Goal: Task Accomplishment & Management: Manage account settings

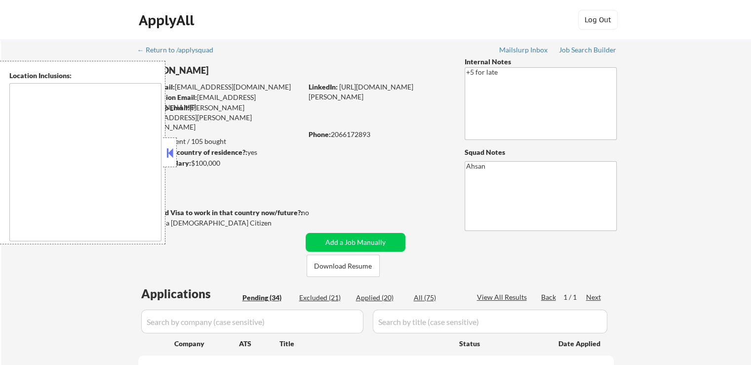
type textarea "[GEOGRAPHIC_DATA], [GEOGRAPHIC_DATA] [GEOGRAPHIC_DATA], [GEOGRAPHIC_DATA] [GEOG…"
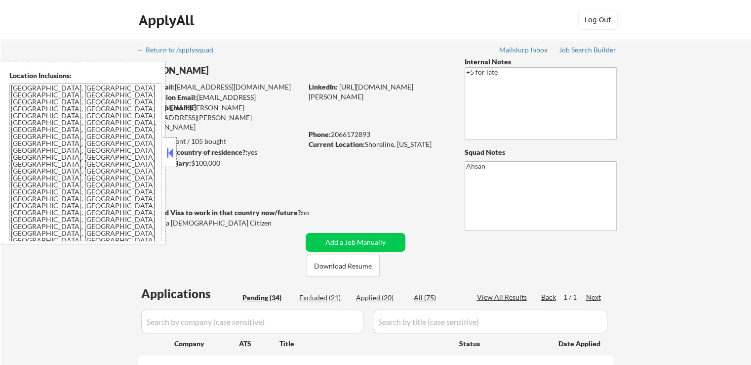
select select ""pending""
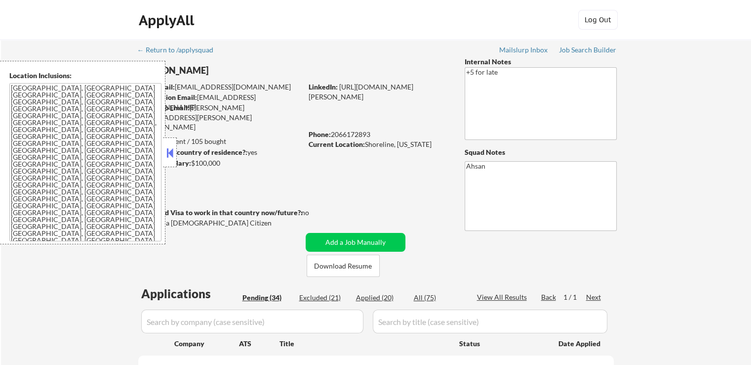
select select ""pending""
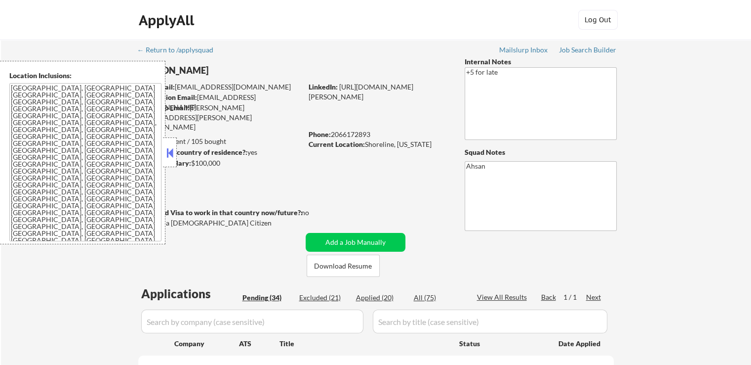
select select ""pending""
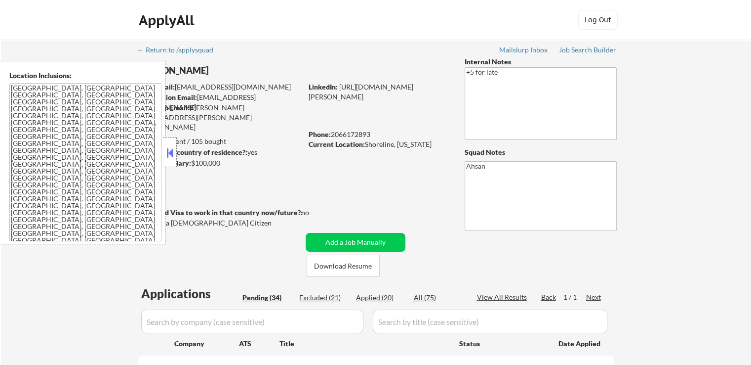
select select ""pending""
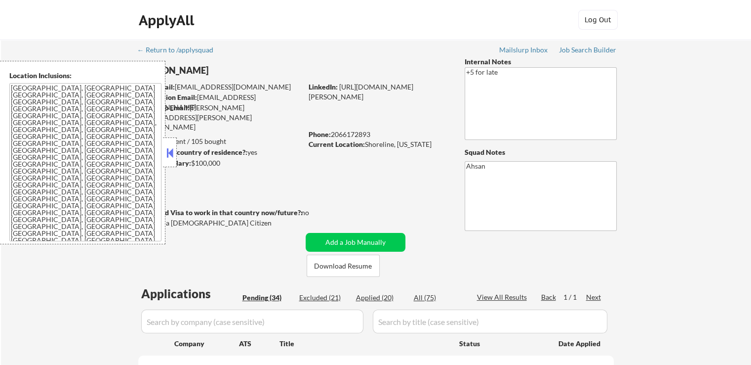
select select ""pending""
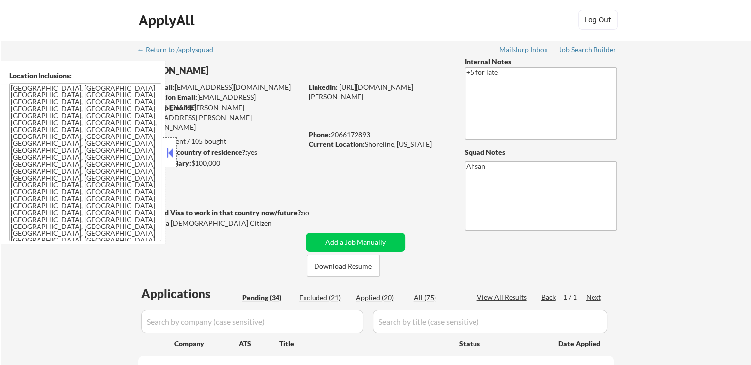
select select ""pending""
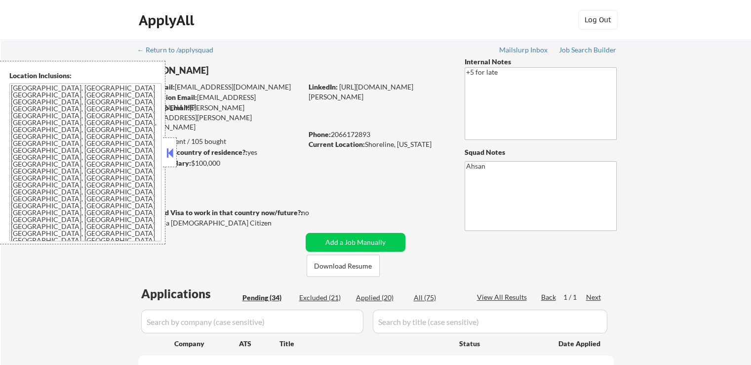
select select ""pending""
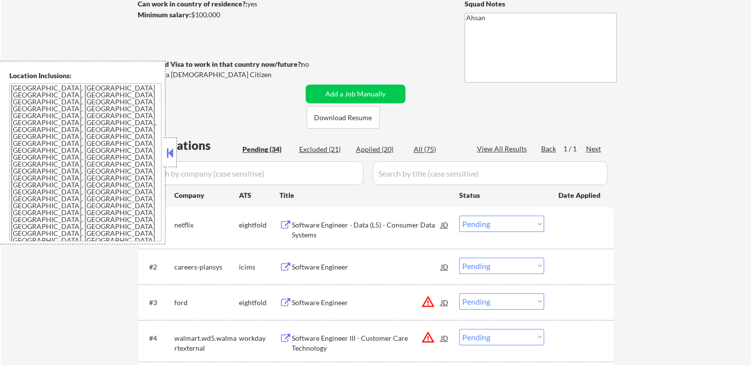
scroll to position [247, 0]
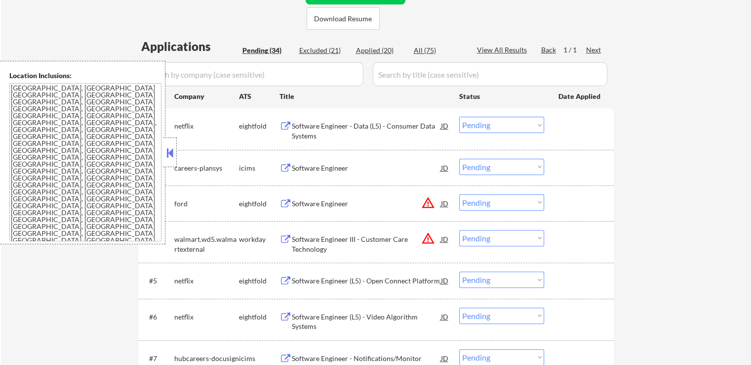
click at [166, 149] on button at bounding box center [169, 152] width 11 height 15
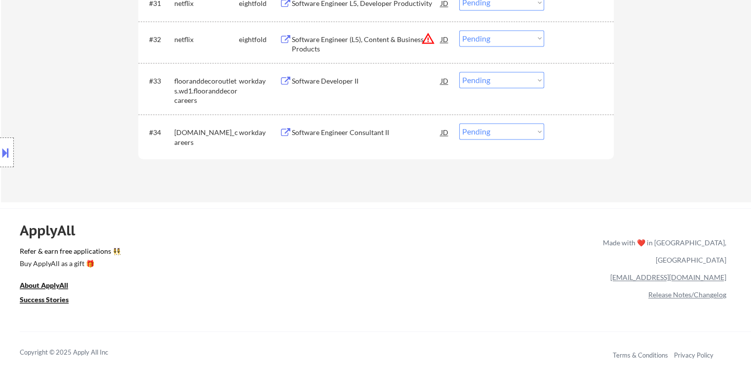
scroll to position [1531, 0]
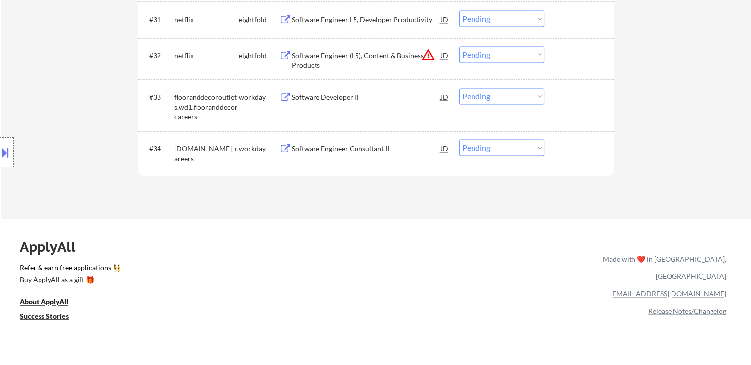
click at [290, 149] on button at bounding box center [286, 148] width 12 height 9
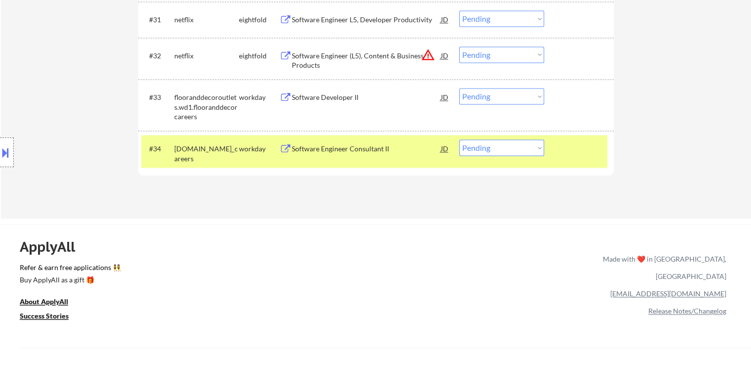
click at [296, 97] on div "Software Developer II" at bounding box center [366, 97] width 149 height 10
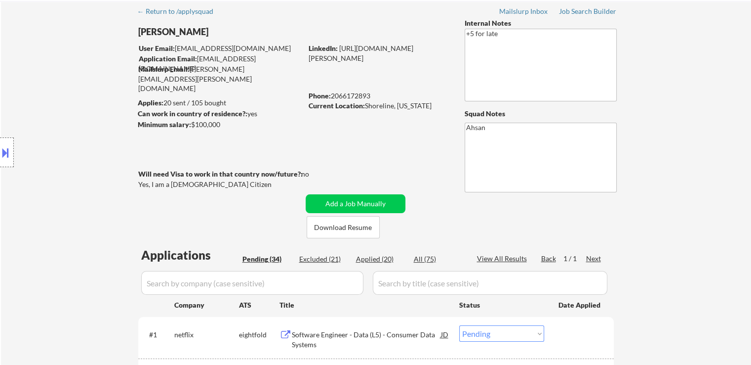
scroll to position [0, 0]
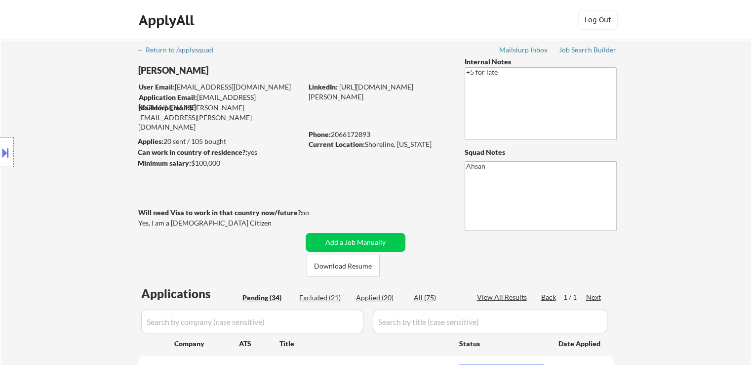
click at [367, 142] on div "Current Location: [GEOGRAPHIC_DATA], [US_STATE]" at bounding box center [379, 144] width 140 height 10
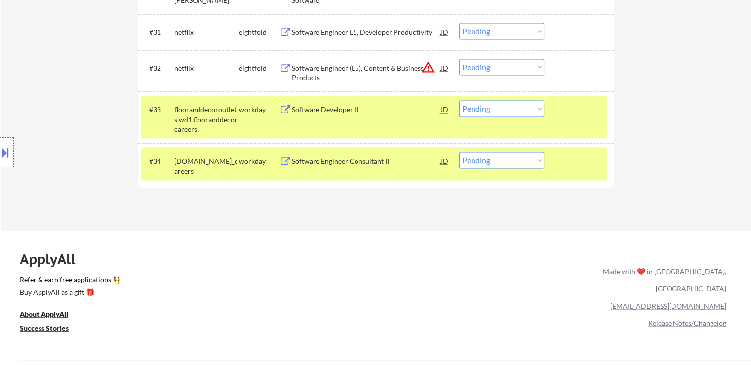
scroll to position [1581, 0]
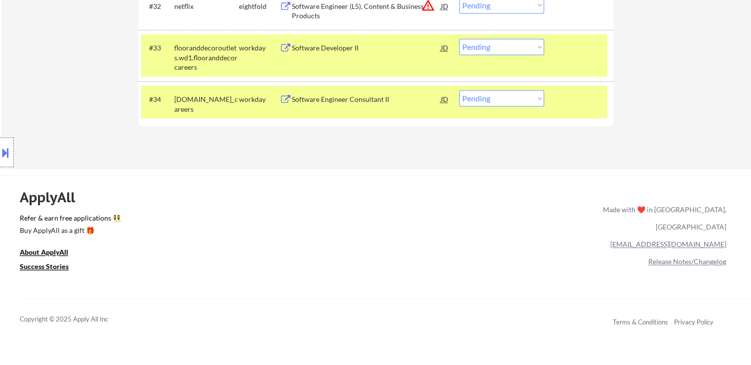
click at [500, 49] on select "Choose an option... Pending Applied Excluded (Questions) Excluded (Expired) Exc…" at bounding box center [501, 47] width 85 height 16
click at [459, 39] on select "Choose an option... Pending Applied Excluded (Questions) Excluded (Expired) Exc…" at bounding box center [501, 47] width 85 height 16
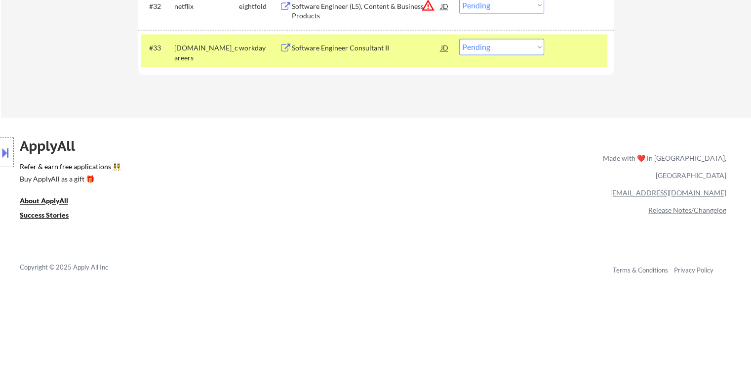
click at [493, 42] on select "Choose an option... Pending Applied Excluded (Questions) Excluded (Expired) Exc…" at bounding box center [501, 47] width 85 height 16
select select ""excluded__other_""
click at [459, 39] on select "Choose an option... Pending Applied Excluded (Questions) Excluded (Expired) Exc…" at bounding box center [501, 47] width 85 height 16
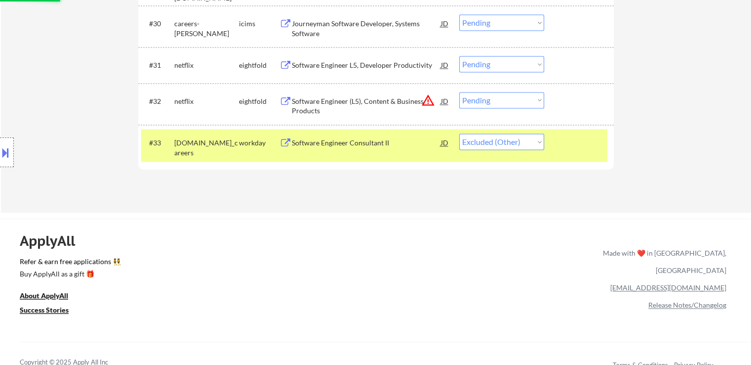
scroll to position [1482, 0]
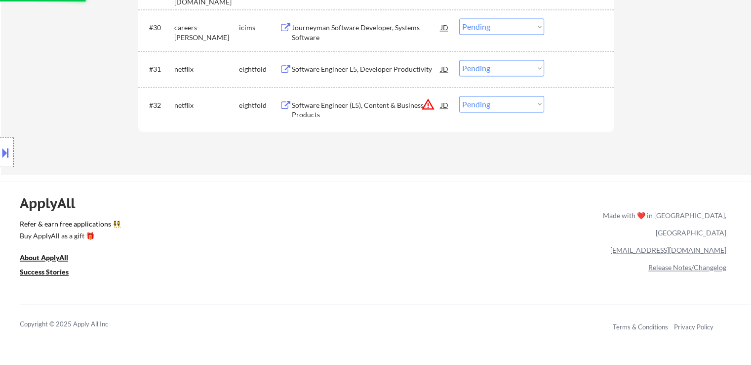
click at [14, 150] on div "Location Inclusions: [GEOGRAPHIC_DATA], [GEOGRAPHIC_DATA] [GEOGRAPHIC_DATA], [G…" at bounding box center [88, 152] width 177 height 183
drag, startPoint x: 0, startPoint y: 150, endPoint x: 7, endPoint y: 152, distance: 7.2
click at [0, 151] on button at bounding box center [5, 152] width 11 height 16
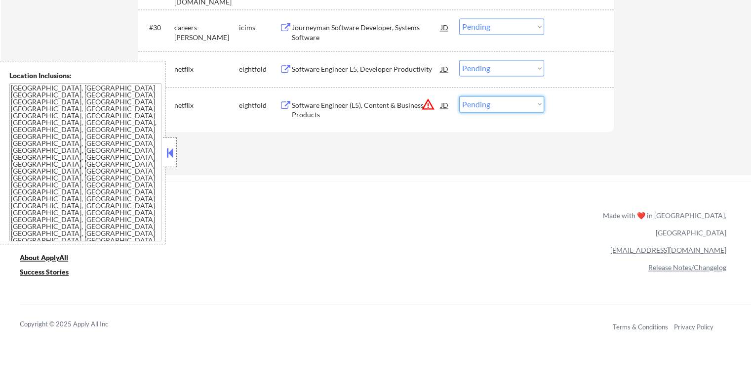
click at [504, 104] on select "Choose an option... Pending Applied Excluded (Questions) Excluded (Expired) Exc…" at bounding box center [501, 104] width 85 height 16
select select ""excluded__location_""
click at [459, 96] on select "Choose an option... Pending Applied Excluded (Questions) Excluded (Expired) Exc…" at bounding box center [501, 104] width 85 height 16
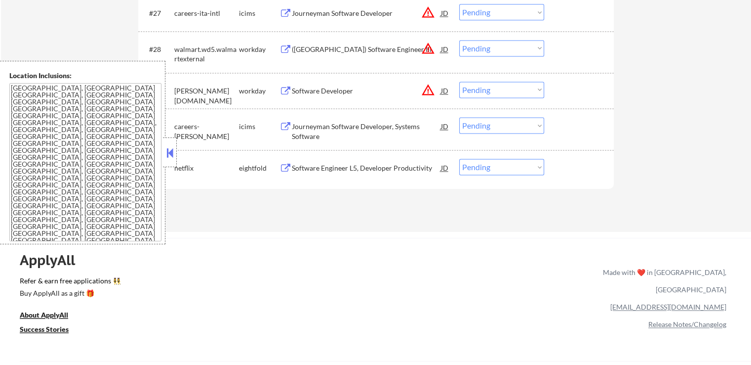
scroll to position [1284, 0]
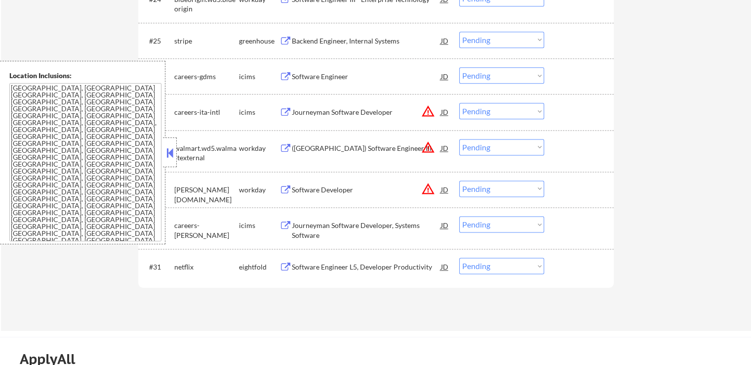
click at [496, 111] on select "Choose an option... Pending Applied Excluded (Questions) Excluded (Expired) Exc…" at bounding box center [501, 111] width 85 height 16
click at [459, 103] on select "Choose an option... Pending Applied Excluded (Questions) Excluded (Expired) Exc…" at bounding box center [501, 111] width 85 height 16
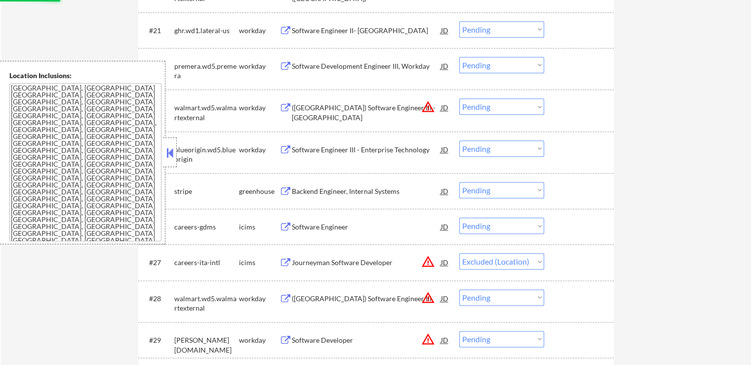
scroll to position [1087, 0]
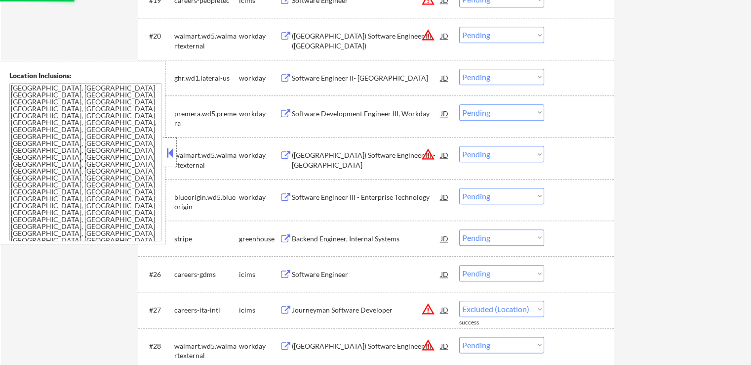
select select ""pending""
click at [486, 155] on select "Choose an option... Pending Applied Excluded (Questions) Excluded (Expired) Exc…" at bounding box center [501, 154] width 85 height 16
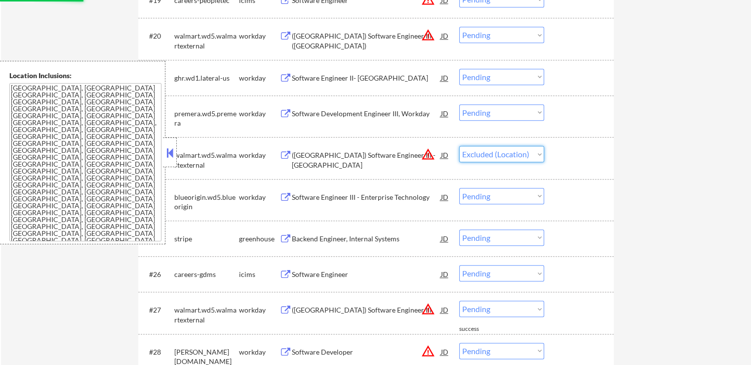
click at [459, 146] on select "Choose an option... Pending Applied Excluded (Questions) Excluded (Expired) Exc…" at bounding box center [501, 154] width 85 height 16
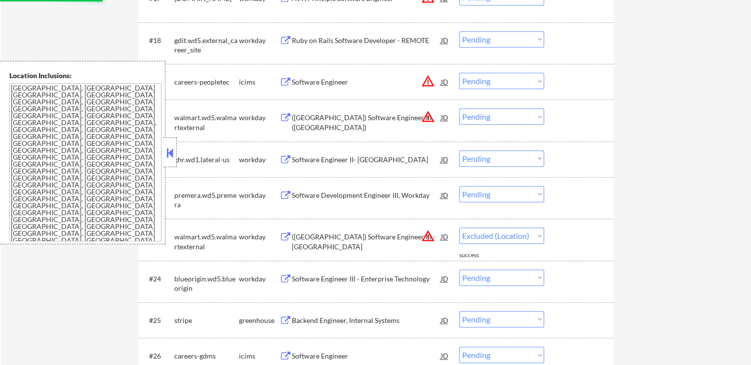
scroll to position [988, 0]
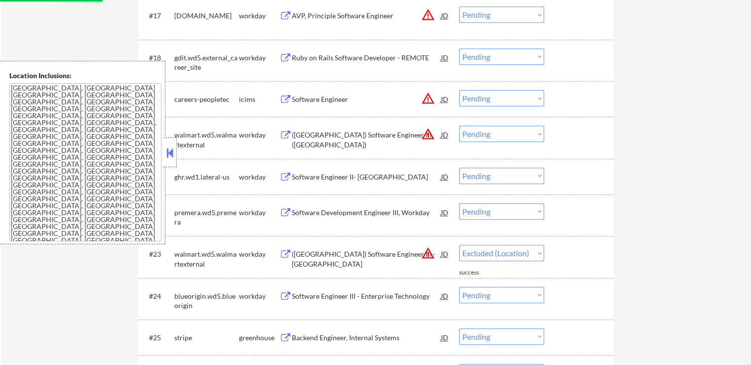
select select ""pending""
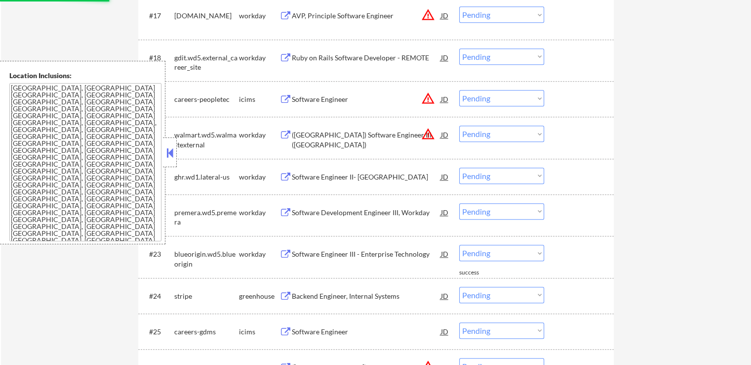
drag, startPoint x: 498, startPoint y: 135, endPoint x: 500, endPoint y: 140, distance: 5.8
click at [498, 135] on select "Choose an option... Pending Applied Excluded (Questions) Excluded (Expired) Exc…" at bounding box center [501, 133] width 85 height 16
select select ""excluded__location_""
click at [459, 125] on select "Choose an option... Pending Applied Excluded (Questions) Excluded (Expired) Exc…" at bounding box center [501, 133] width 85 height 16
click at [496, 95] on select "Choose an option... Pending Applied Excluded (Questions) Excluded (Expired) Exc…" at bounding box center [501, 98] width 85 height 16
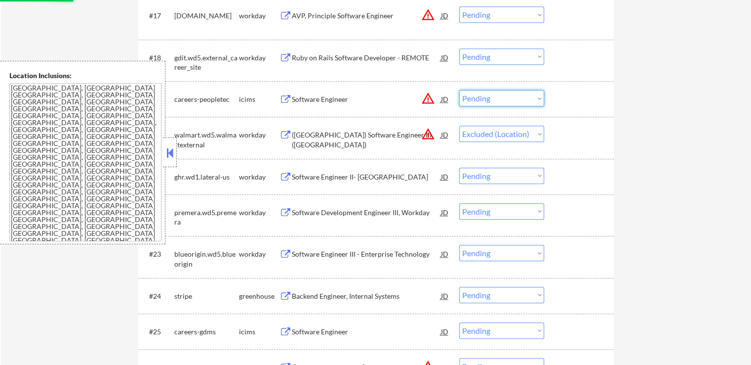
select select ""excluded__location_""
click at [459, 90] on select "Choose an option... Pending Applied Excluded (Questions) Excluded (Expired) Exc…" at bounding box center [501, 98] width 85 height 16
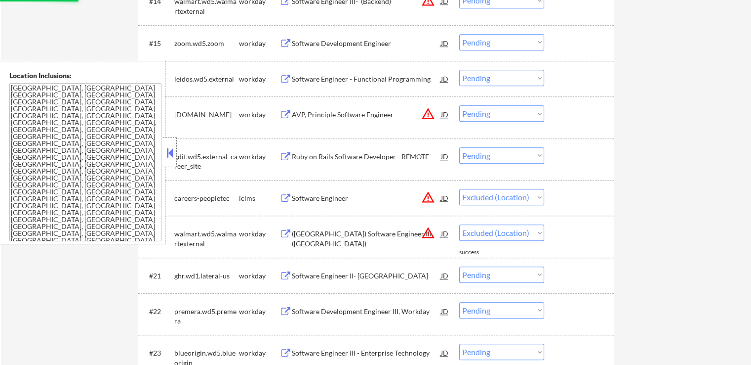
select select ""pending""
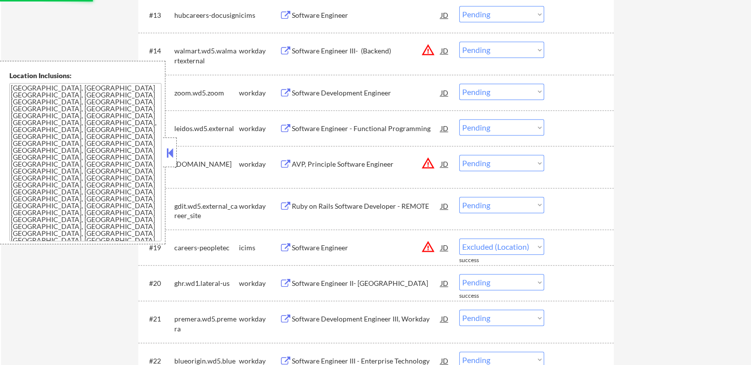
select select ""pending""
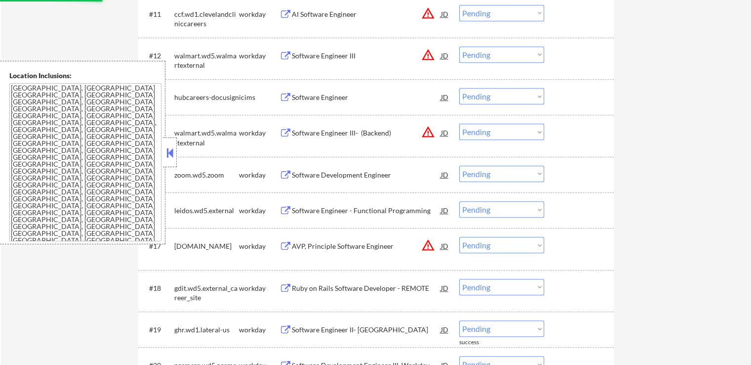
scroll to position [741, 0]
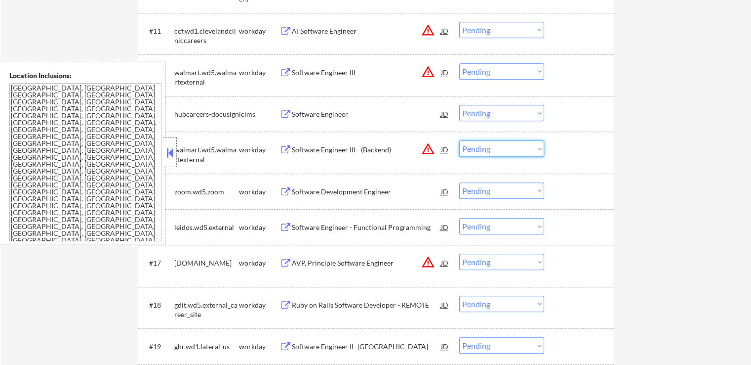
click at [483, 142] on select "Choose an option... Pending Applied Excluded (Questions) Excluded (Expired) Exc…" at bounding box center [501, 148] width 85 height 16
click at [459, 140] on select "Choose an option... Pending Applied Excluded (Questions) Excluded (Expired) Exc…" at bounding box center [501, 148] width 85 height 16
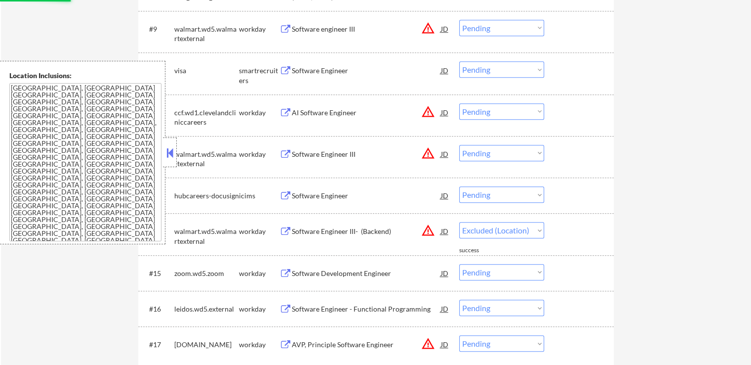
scroll to position [642, 0]
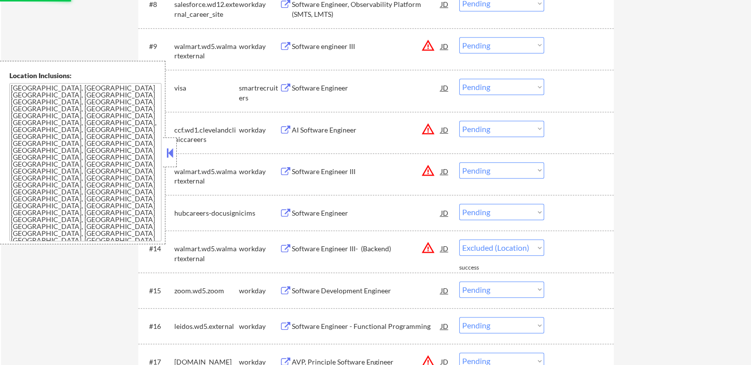
select select ""pending""
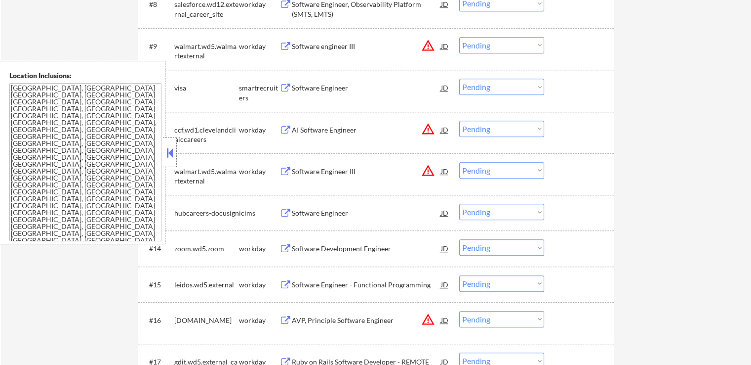
click at [496, 167] on select "Choose an option... Pending Applied Excluded (Questions) Excluded (Expired) Exc…" at bounding box center [501, 170] width 85 height 16
click at [459, 162] on select "Choose an option... Pending Applied Excluded (Questions) Excluded (Expired) Exc…" at bounding box center [501, 170] width 85 height 16
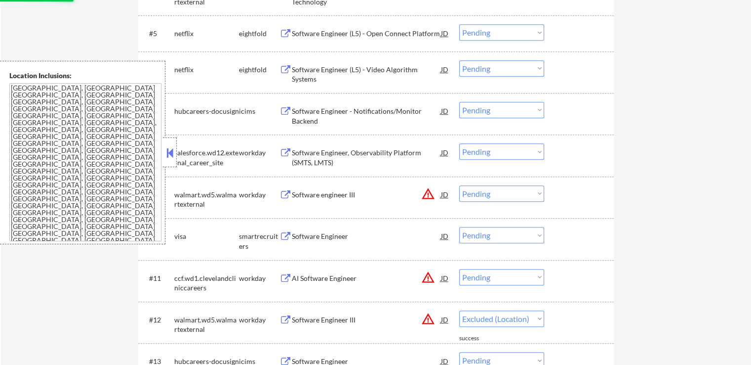
select select ""pending""
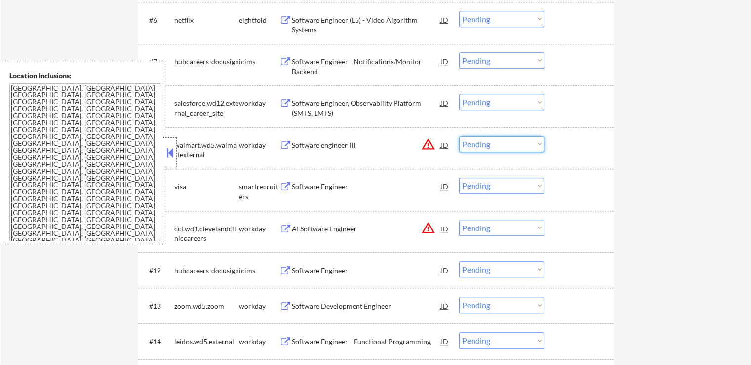
drag, startPoint x: 498, startPoint y: 140, endPoint x: 501, endPoint y: 149, distance: 9.4
click at [497, 140] on select "Choose an option... Pending Applied Excluded (Questions) Excluded (Expired) Exc…" at bounding box center [501, 144] width 85 height 16
click at [459, 136] on select "Choose an option... Pending Applied Excluded (Questions) Excluded (Expired) Exc…" at bounding box center [501, 144] width 85 height 16
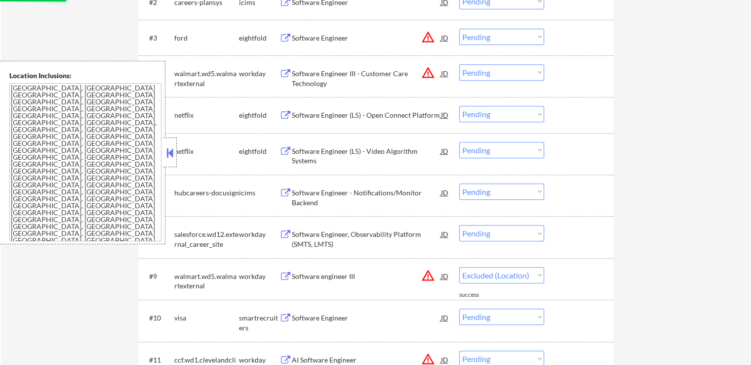
scroll to position [395, 0]
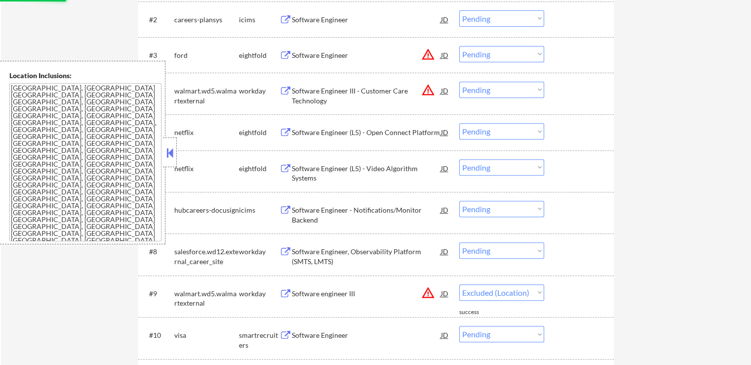
select select ""pending""
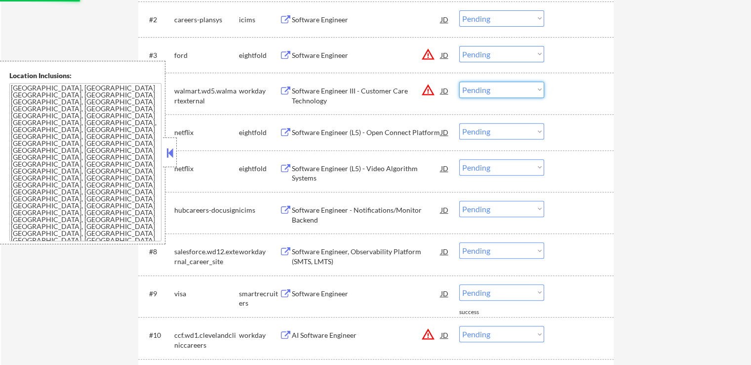
click at [488, 88] on select "Choose an option... Pending Applied Excluded (Questions) Excluded (Expired) Exc…" at bounding box center [501, 89] width 85 height 16
click at [302, 94] on div "Software Engineer III - Customer Care Technology" at bounding box center [366, 95] width 149 height 19
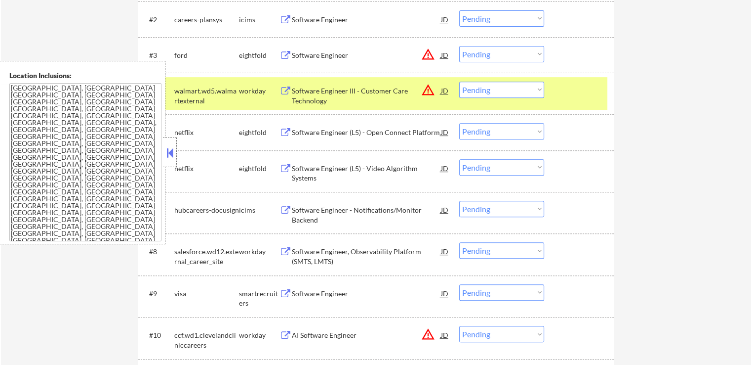
click at [490, 90] on select "Choose an option... Pending Applied Excluded (Questions) Excluded (Expired) Exc…" at bounding box center [501, 89] width 85 height 16
click at [459, 81] on select "Choose an option... Pending Applied Excluded (Questions) Excluded (Expired) Exc…" at bounding box center [501, 89] width 85 height 16
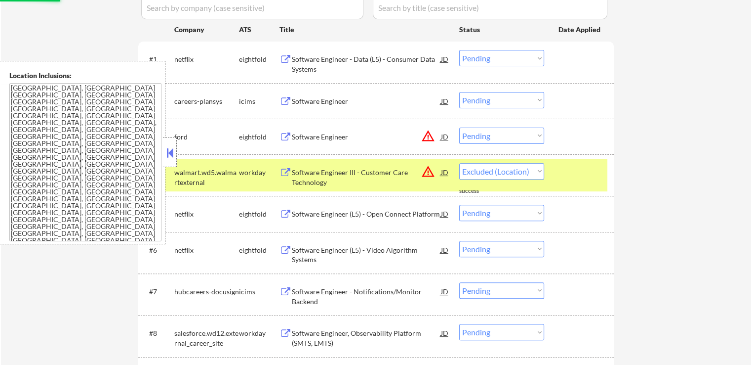
scroll to position [296, 0]
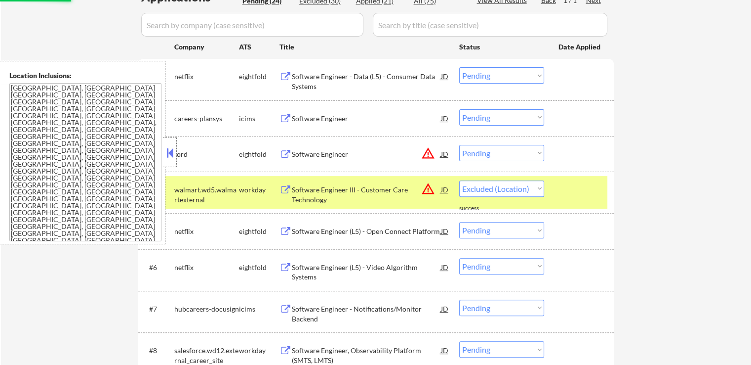
select select ""pending""
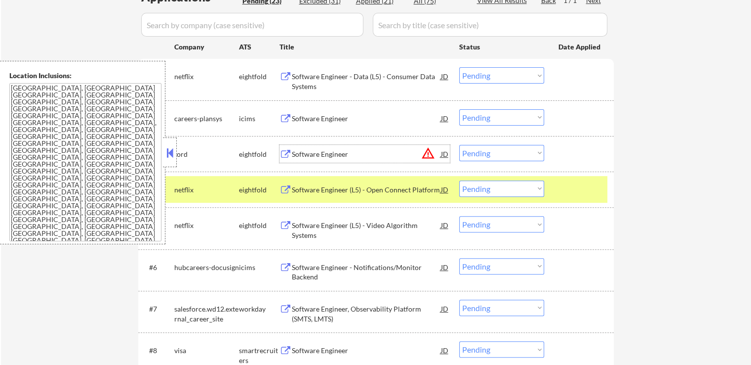
click at [317, 152] on div "Software Engineer" at bounding box center [366, 154] width 149 height 10
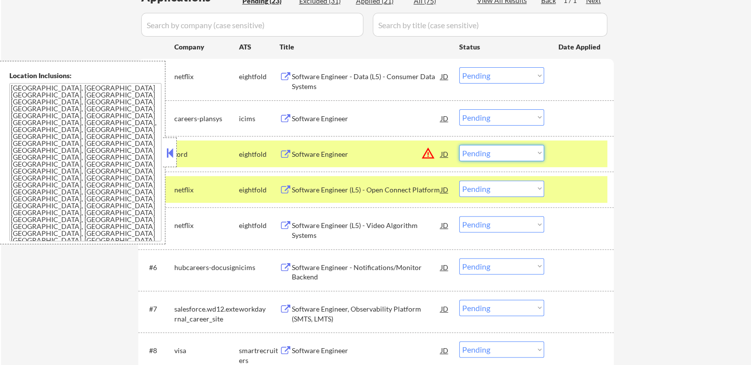
drag, startPoint x: 502, startPoint y: 147, endPoint x: 504, endPoint y: 152, distance: 5.3
click at [504, 147] on select "Choose an option... Pending Applied Excluded (Questions) Excluded (Expired) Exc…" at bounding box center [501, 153] width 85 height 16
click at [459, 145] on select "Choose an option... Pending Applied Excluded (Questions) Excluded (Expired) Exc…" at bounding box center [501, 153] width 85 height 16
select select ""pending""
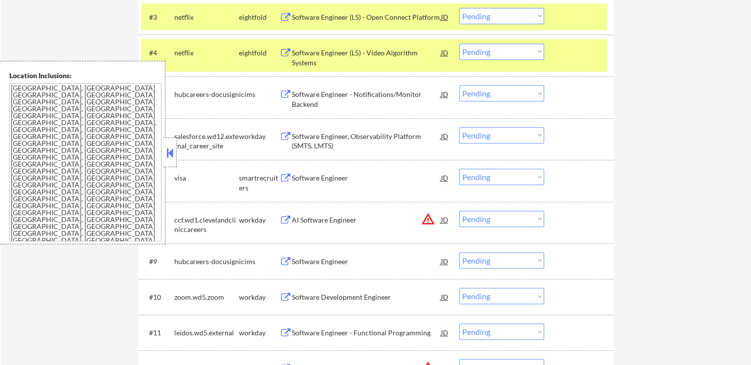
scroll to position [494, 0]
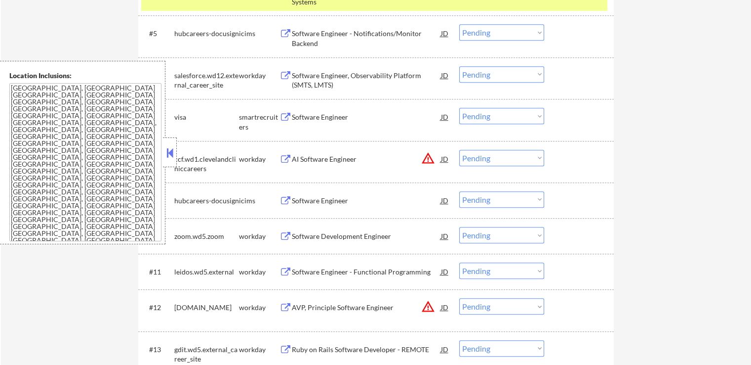
click at [299, 81] on div "Software Engineer, Observability Platform (SMTS, LMTS)" at bounding box center [366, 80] width 149 height 19
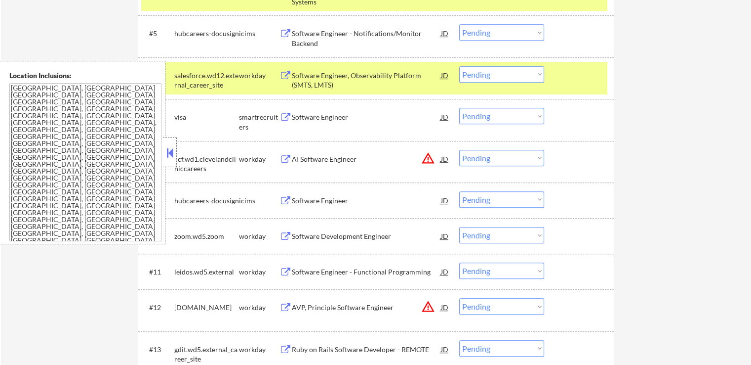
click at [301, 115] on div "Software Engineer" at bounding box center [366, 117] width 149 height 10
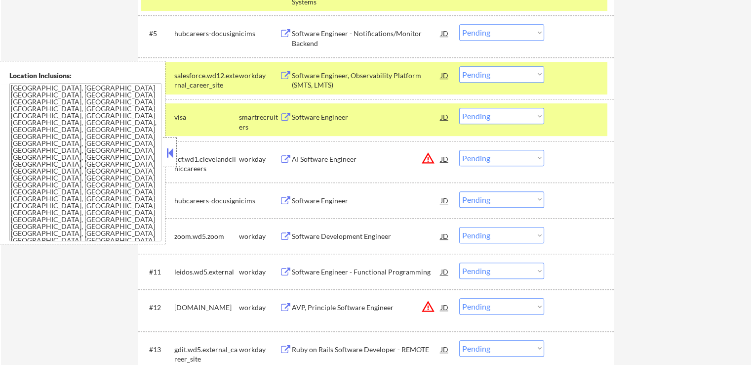
click at [322, 157] on div "AI Software Engineer" at bounding box center [366, 159] width 149 height 10
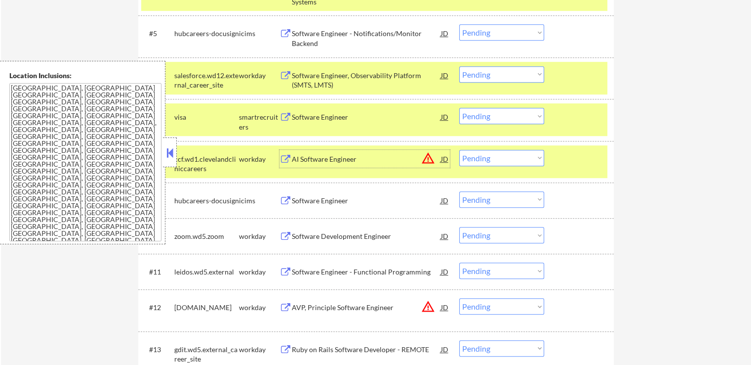
click at [492, 162] on select "Choose an option... Pending Applied Excluded (Questions) Excluded (Expired) Exc…" at bounding box center [501, 158] width 85 height 16
click at [459, 150] on select "Choose an option... Pending Applied Excluded (Questions) Excluded (Expired) Exc…" at bounding box center [501, 158] width 85 height 16
select select ""pending""
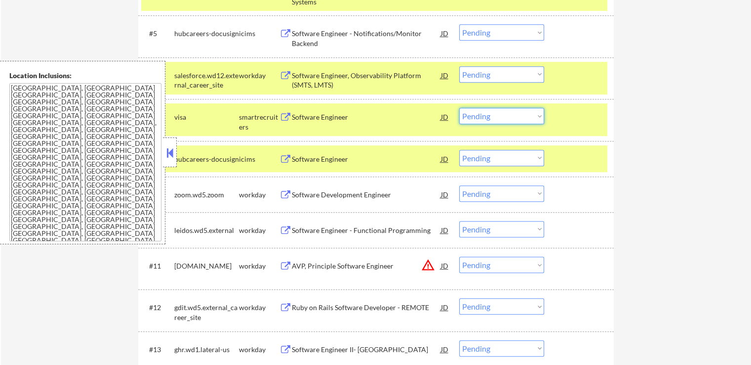
drag, startPoint x: 495, startPoint y: 113, endPoint x: 499, endPoint y: 121, distance: 9.1
click at [495, 113] on select "Choose an option... Pending Applied Excluded (Questions) Excluded (Expired) Exc…" at bounding box center [501, 116] width 85 height 16
click at [459, 108] on select "Choose an option... Pending Applied Excluded (Questions) Excluded (Expired) Exc…" at bounding box center [501, 116] width 85 height 16
select select ""pending""
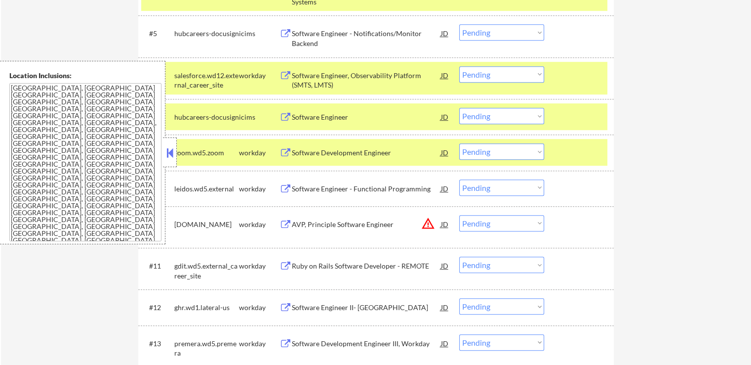
click at [464, 77] on select "Choose an option... Pending Applied Excluded (Questions) Excluded (Expired) Exc…" at bounding box center [501, 74] width 85 height 16
click at [459, 66] on select "Choose an option... Pending Applied Excluded (Questions) Excluded (Expired) Exc…" at bounding box center [501, 74] width 85 height 16
select select ""pending""
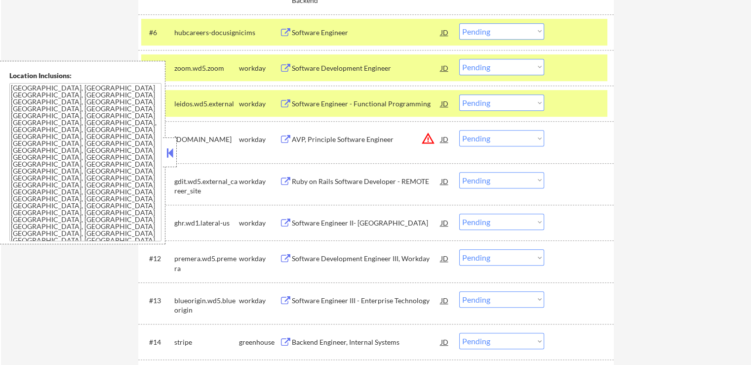
scroll to position [543, 0]
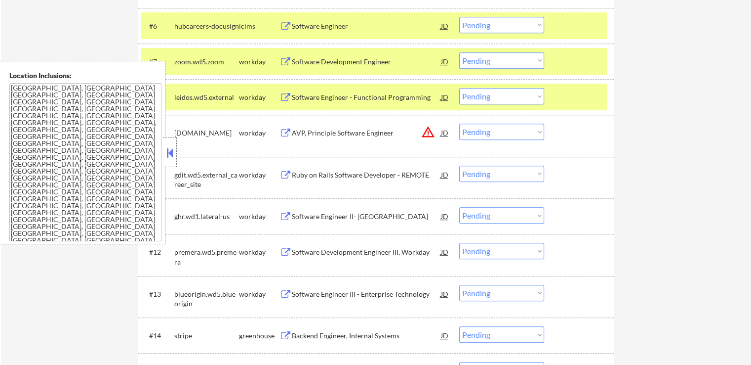
click at [308, 96] on div "Software Engineer - Functional Programming" at bounding box center [366, 97] width 149 height 10
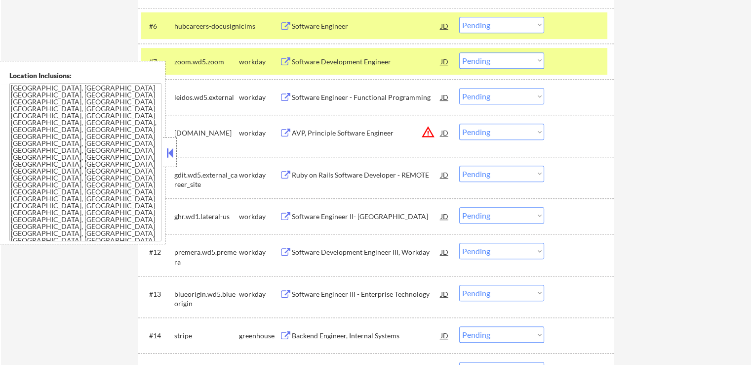
click at [295, 57] on div "Software Development Engineer" at bounding box center [366, 62] width 149 height 10
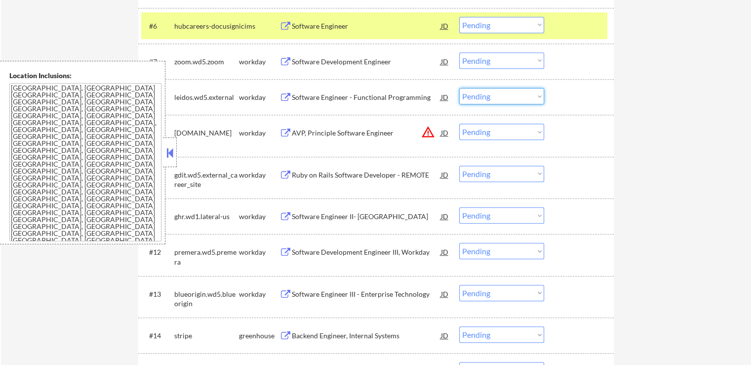
drag, startPoint x: 489, startPoint y: 95, endPoint x: 493, endPoint y: 103, distance: 8.8
click at [490, 95] on select "Choose an option... Pending Applied Excluded (Questions) Excluded (Expired) Exc…" at bounding box center [501, 96] width 85 height 16
click at [459, 88] on select "Choose an option... Pending Applied Excluded (Questions) Excluded (Expired) Exc…" at bounding box center [501, 96] width 85 height 16
select select ""pending""
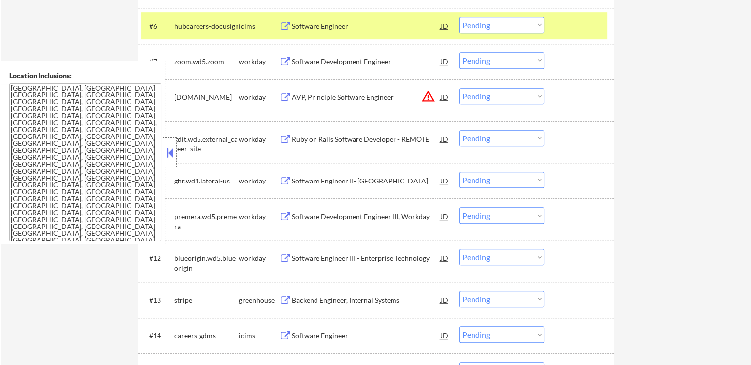
drag, startPoint x: 488, startPoint y: 52, endPoint x: 490, endPoint y: 57, distance: 5.5
click at [488, 52] on select "Choose an option... Pending Applied Excluded (Questions) Excluded (Expired) Exc…" at bounding box center [501, 60] width 85 height 16
click at [459, 52] on select "Choose an option... Pending Applied Excluded (Questions) Excluded (Expired) Exc…" at bounding box center [501, 60] width 85 height 16
select select ""pending""
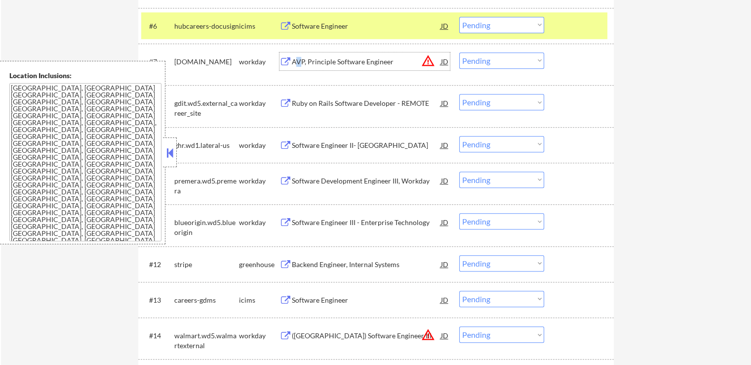
click at [298, 65] on div "AVP, Principle Software Engineer" at bounding box center [366, 62] width 149 height 10
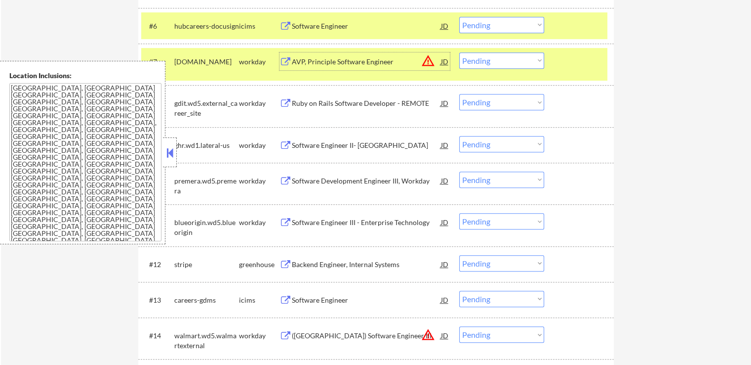
click at [319, 99] on div "Ruby on Rails Software Developer - REMOTE" at bounding box center [366, 103] width 149 height 10
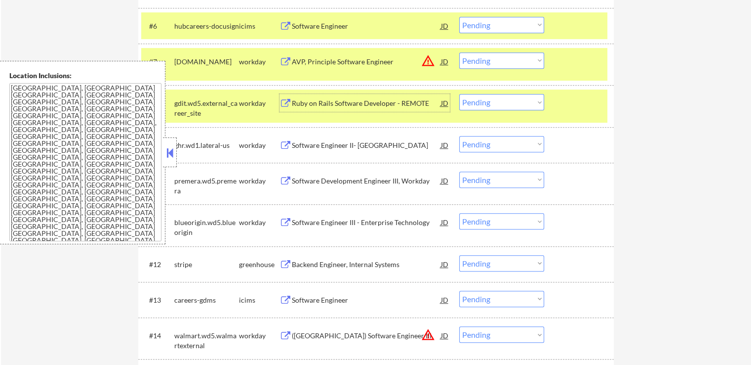
drag, startPoint x: 487, startPoint y: 105, endPoint x: 490, endPoint y: 109, distance: 5.3
click at [488, 105] on select "Choose an option... Pending Applied Excluded (Questions) Excluded (Expired) Exc…" at bounding box center [501, 102] width 85 height 16
select select ""excluded__expired_""
click at [459, 94] on select "Choose an option... Pending Applied Excluded (Questions) Excluded (Expired) Exc…" at bounding box center [501, 102] width 85 height 16
click at [488, 59] on select "Choose an option... Pending Applied Excluded (Questions) Excluded (Expired) Exc…" at bounding box center [501, 60] width 85 height 16
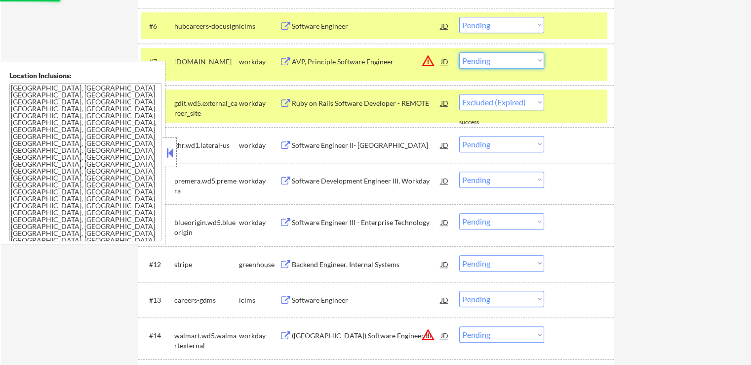
select select ""excluded__expired_""
click at [459, 52] on select "Choose an option... Pending Applied Excluded (Questions) Excluded (Expired) Exc…" at bounding box center [501, 60] width 85 height 16
select select ""pending""
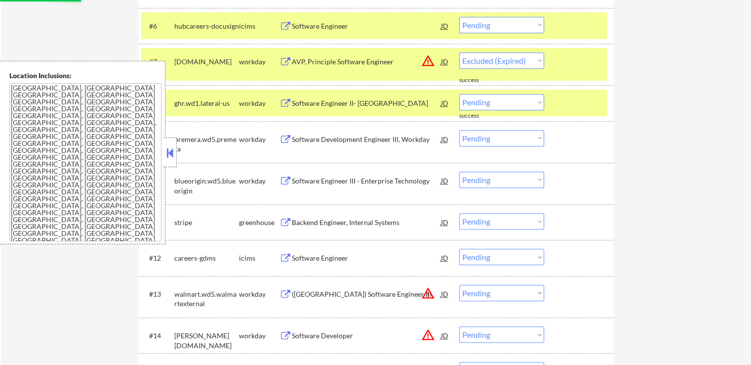
select select ""pending""
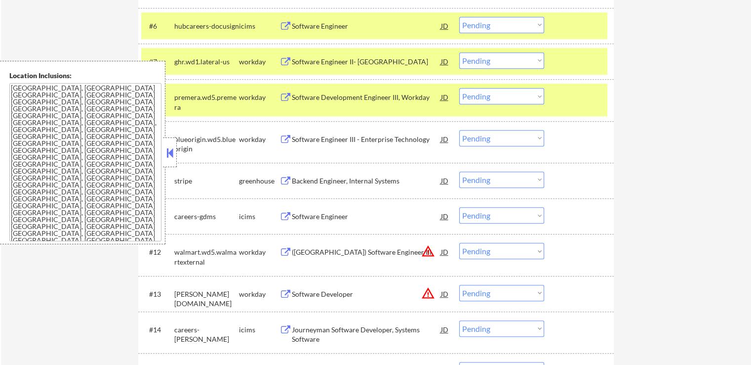
click at [308, 62] on div "Software Engineer II- [GEOGRAPHIC_DATA]" at bounding box center [366, 62] width 149 height 10
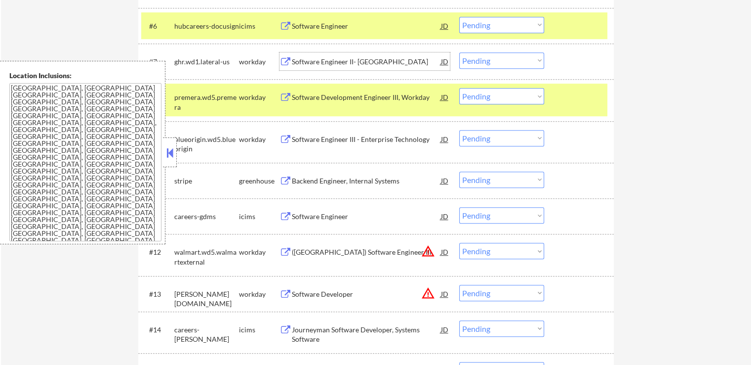
click at [316, 101] on div "Software Development Engineer III, Workday" at bounding box center [366, 97] width 149 height 10
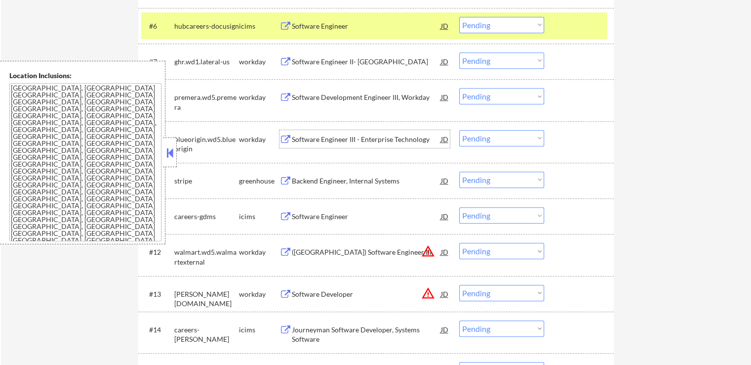
click at [301, 136] on div "Software Engineer III - Enterprise Technology" at bounding box center [366, 139] width 149 height 10
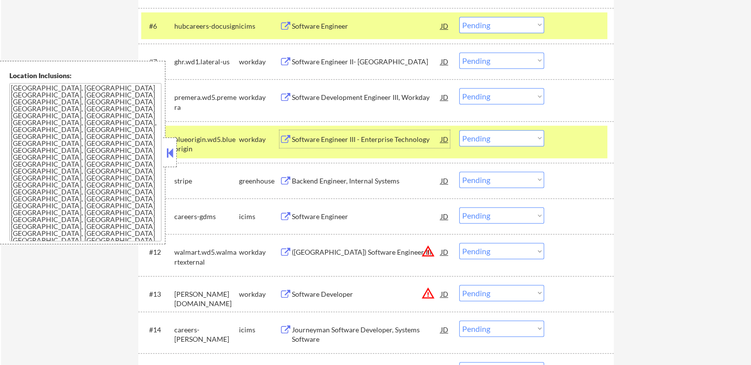
scroll to position [593, 0]
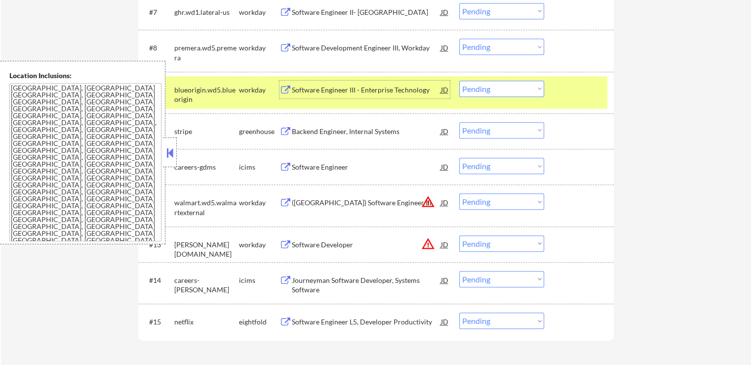
click at [486, 90] on select "Choose an option... Pending Applied Excluded (Questions) Excluded (Expired) Exc…" at bounding box center [501, 89] width 85 height 16
click at [459, 81] on select "Choose an option... Pending Applied Excluded (Questions) Excluded (Expired) Exc…" at bounding box center [501, 89] width 85 height 16
select select ""pending""
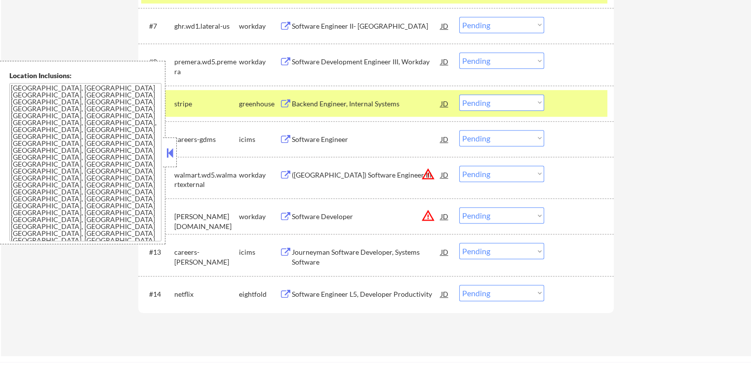
scroll to position [543, 0]
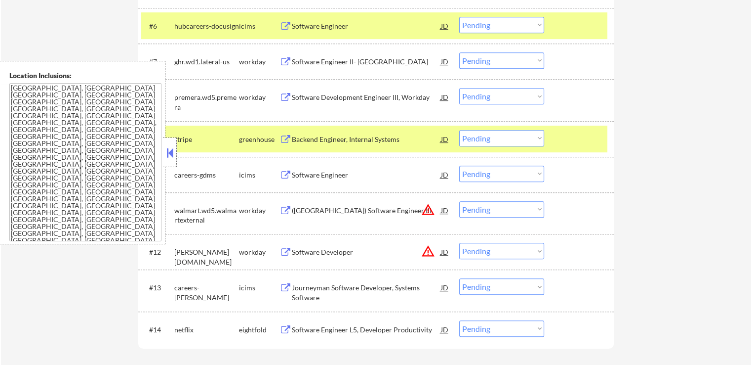
click at [486, 99] on select "Choose an option... Pending Applied Excluded (Questions) Excluded (Expired) Exc…" at bounding box center [501, 96] width 85 height 16
click at [459, 88] on select "Choose an option... Pending Applied Excluded (Questions) Excluded (Expired) Exc…" at bounding box center [501, 96] width 85 height 16
select select ""pending""
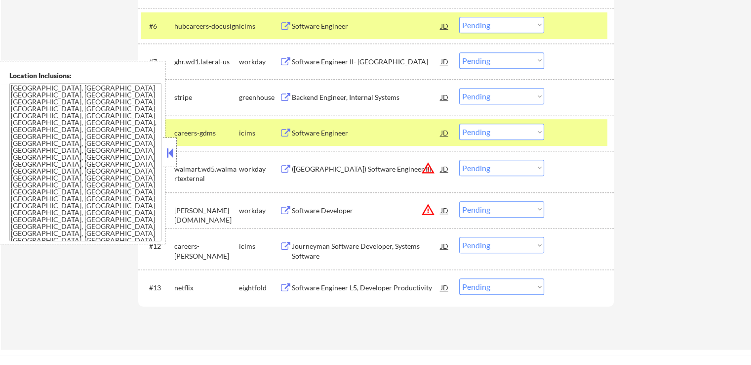
click at [510, 60] on select "Choose an option... Pending Applied Excluded (Questions) Excluded (Expired) Exc…" at bounding box center [501, 60] width 85 height 16
click at [459, 52] on select "Choose an option... Pending Applied Excluded (Questions) Excluded (Expired) Exc…" at bounding box center [501, 60] width 85 height 16
select select ""pending""
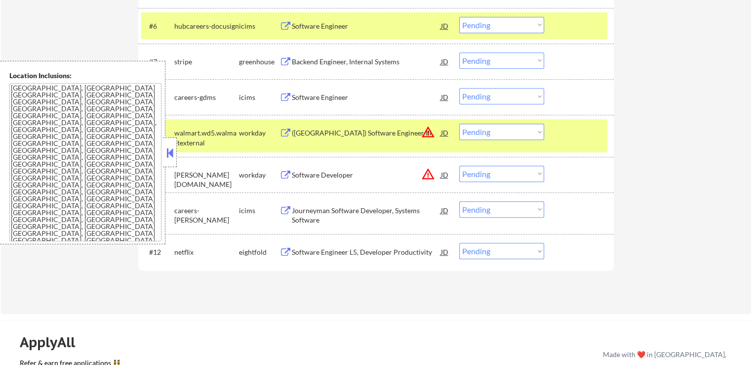
click at [498, 134] on select "Choose an option... Pending Applied Excluded (Questions) Excluded (Expired) Exc…" at bounding box center [501, 131] width 85 height 16
click at [459, 123] on select "Choose an option... Pending Applied Excluded (Questions) Excluded (Expired) Exc…" at bounding box center [501, 131] width 85 height 16
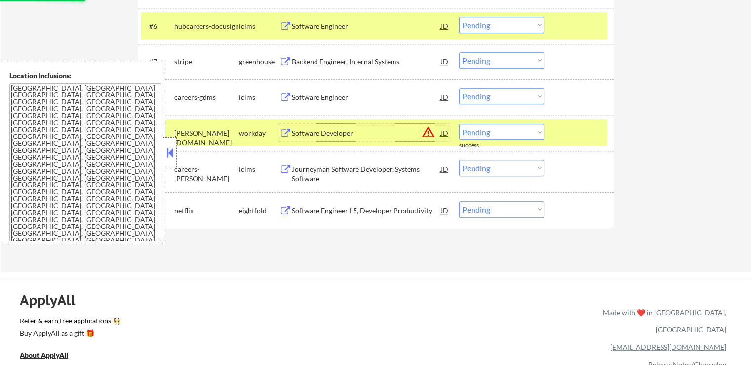
click at [296, 133] on div "Software Developer" at bounding box center [366, 133] width 149 height 10
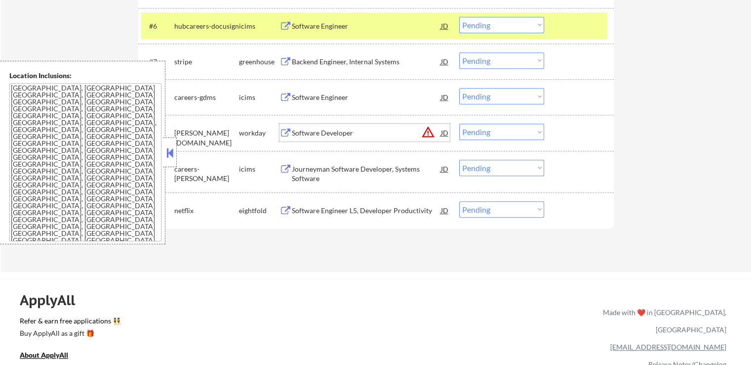
click at [497, 139] on select "Choose an option... Pending Applied Excluded (Questions) Excluded (Expired) Exc…" at bounding box center [501, 131] width 85 height 16
click at [459, 123] on select "Choose an option... Pending Applied Excluded (Questions) Excluded (Expired) Exc…" at bounding box center [501, 131] width 85 height 16
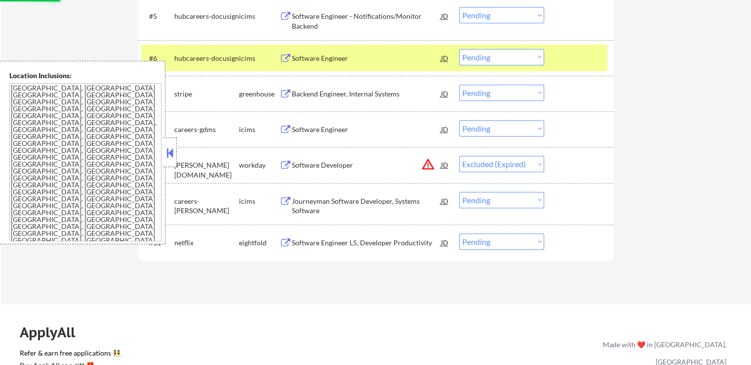
scroll to position [494, 0]
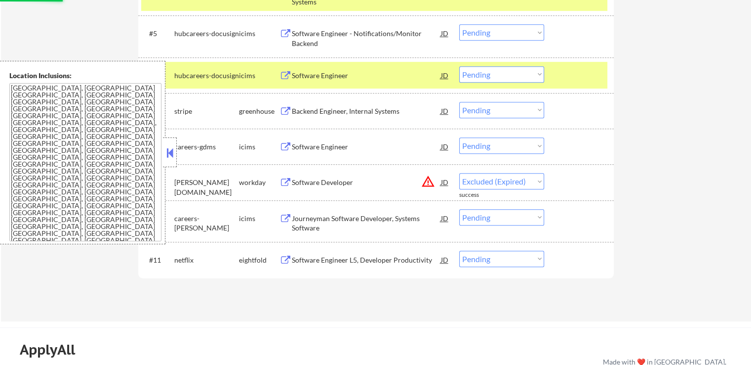
select select ""pending""
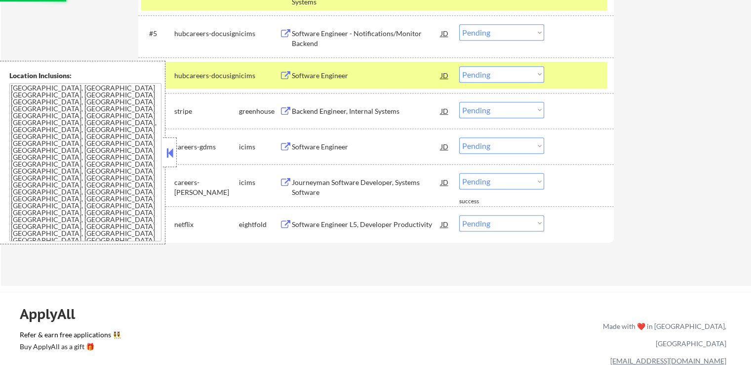
click at [298, 113] on div "Backend Engineer, Internal Systems" at bounding box center [366, 111] width 149 height 10
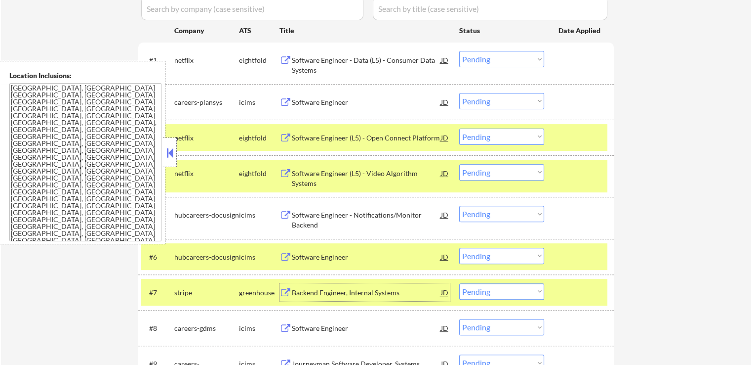
scroll to position [296, 0]
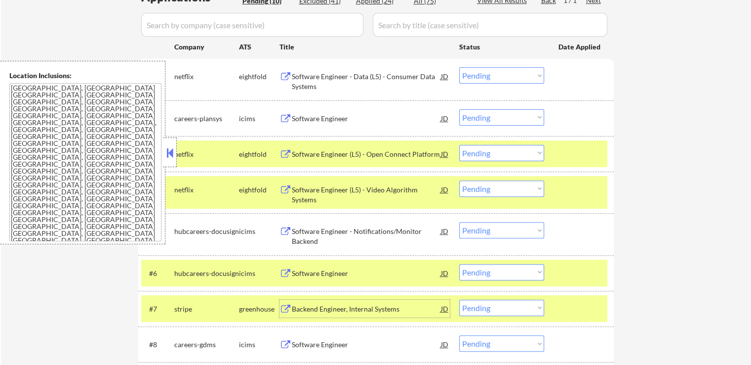
click at [308, 76] on div "Software Engineer - Data (L5) - Consumer Data Systems" at bounding box center [366, 81] width 149 height 19
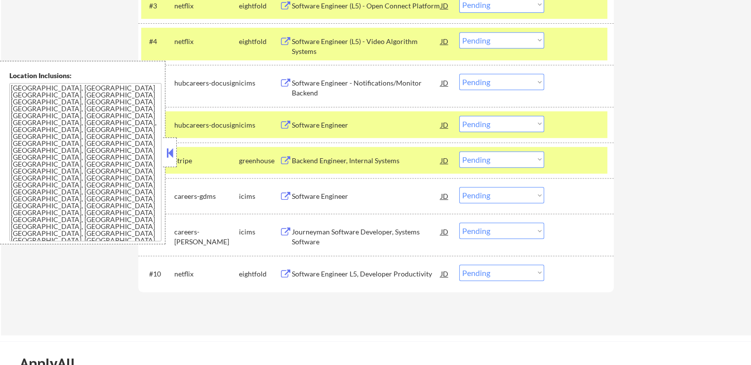
scroll to position [494, 0]
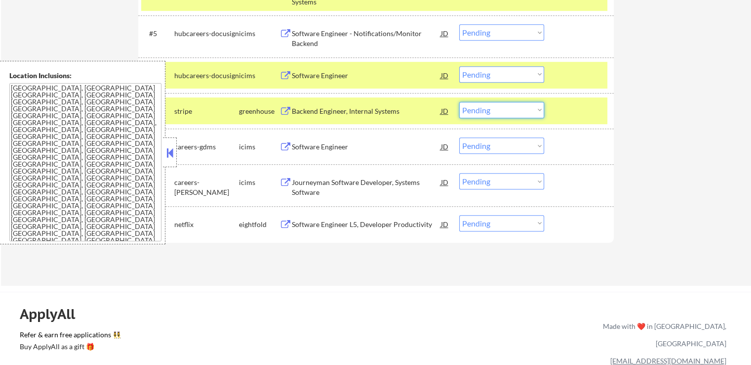
click at [498, 111] on select "Choose an option... Pending Applied Excluded (Questions) Excluded (Expired) Exc…" at bounding box center [501, 110] width 85 height 16
click at [459, 102] on select "Choose an option... Pending Applied Excluded (Questions) Excluded (Expired) Exc…" at bounding box center [501, 110] width 85 height 16
select select ""pending""
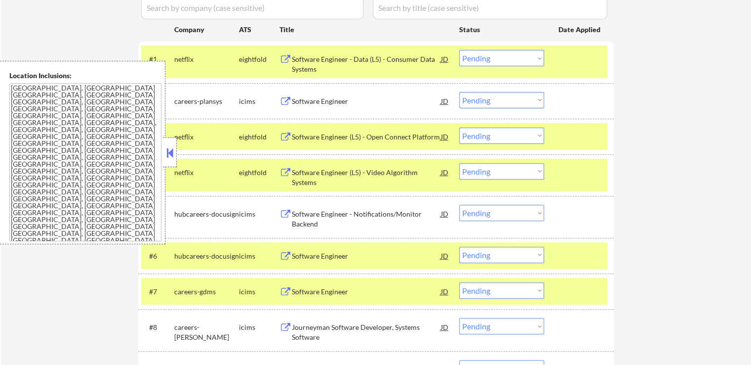
scroll to position [296, 0]
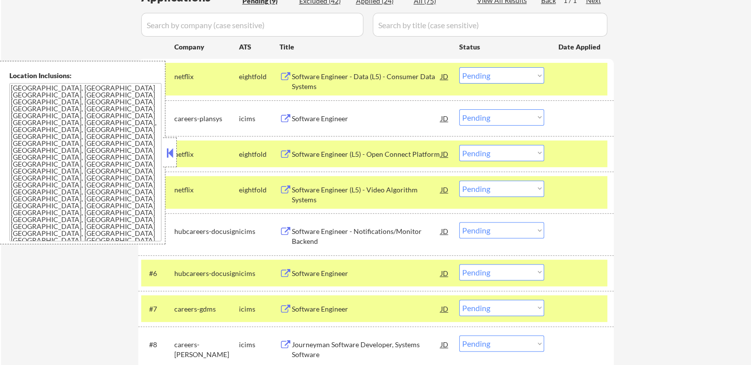
click at [497, 75] on select "Choose an option... Pending Applied Excluded (Questions) Excluded (Expired) Exc…" at bounding box center [501, 75] width 85 height 16
click at [459, 67] on select "Choose an option... Pending Applied Excluded (Questions) Excluded (Expired) Exc…" at bounding box center [501, 75] width 85 height 16
select select ""pending""
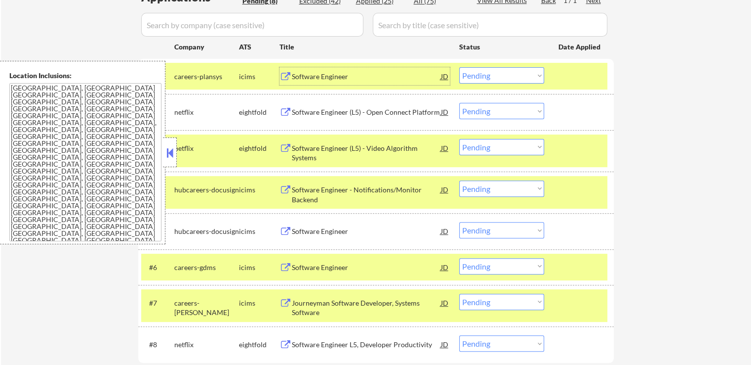
click at [300, 76] on div "Software Engineer" at bounding box center [366, 77] width 149 height 10
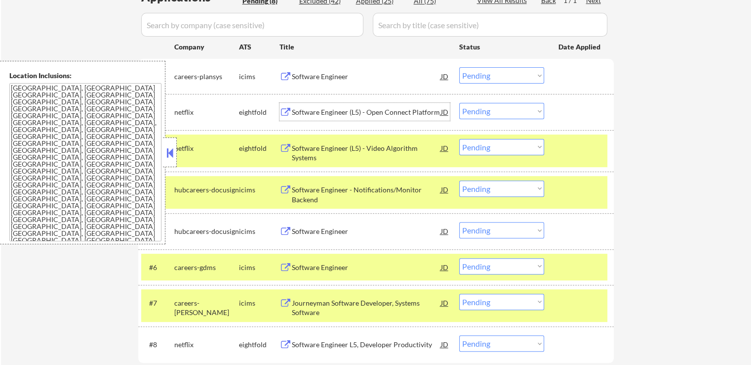
click at [321, 111] on div "Software Engineer (L5) - Open Connect Platform" at bounding box center [366, 112] width 149 height 10
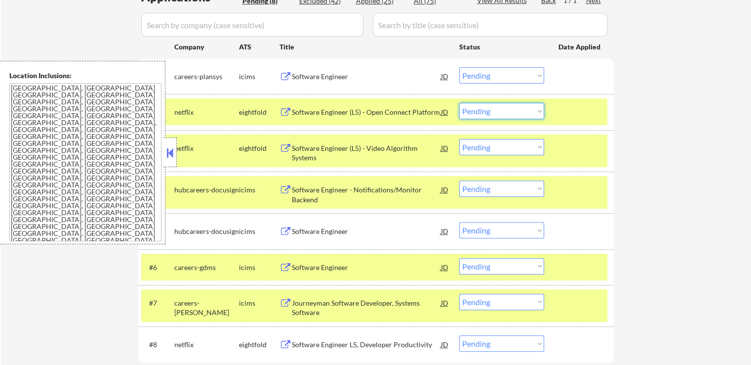
click at [508, 111] on select "Choose an option... Pending Applied Excluded (Questions) Excluded (Expired) Exc…" at bounding box center [501, 111] width 85 height 16
click at [459, 103] on select "Choose an option... Pending Applied Excluded (Questions) Excluded (Expired) Exc…" at bounding box center [501, 111] width 85 height 16
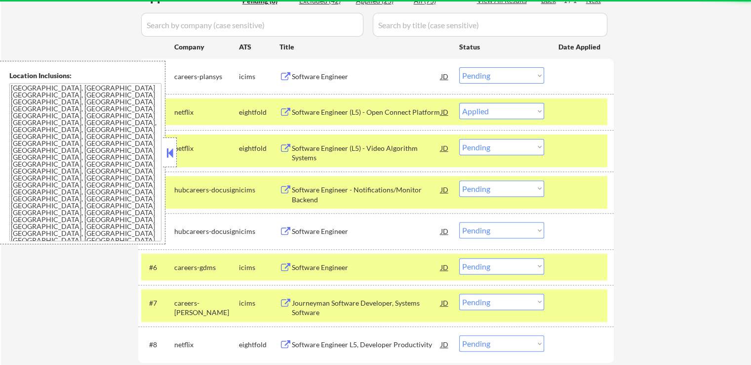
select select ""pending""
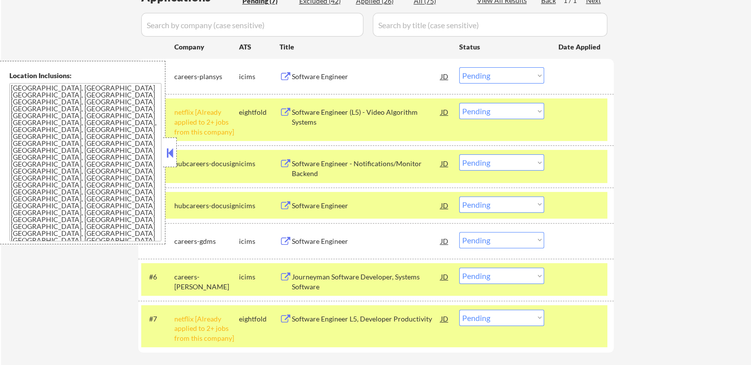
click at [495, 76] on select "Choose an option... Pending Applied Excluded (Questions) Excluded (Expired) Exc…" at bounding box center [501, 75] width 85 height 16
click at [459, 67] on select "Choose an option... Pending Applied Excluded (Questions) Excluded (Expired) Exc…" at bounding box center [501, 75] width 85 height 16
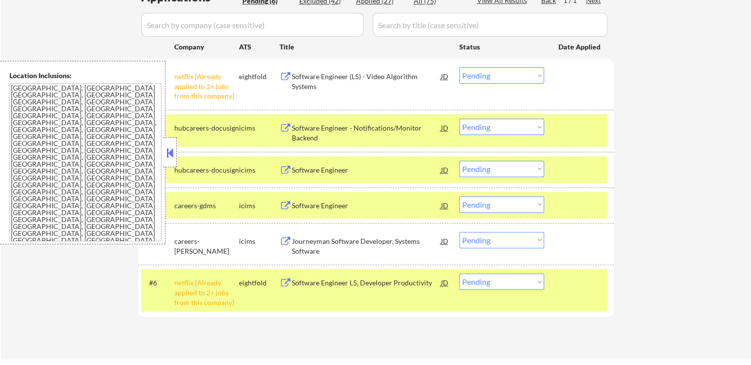
click at [494, 66] on div "#1 netflix [Already applied to 2+ jobs from this company] eightfold Software En…" at bounding box center [374, 84] width 466 height 42
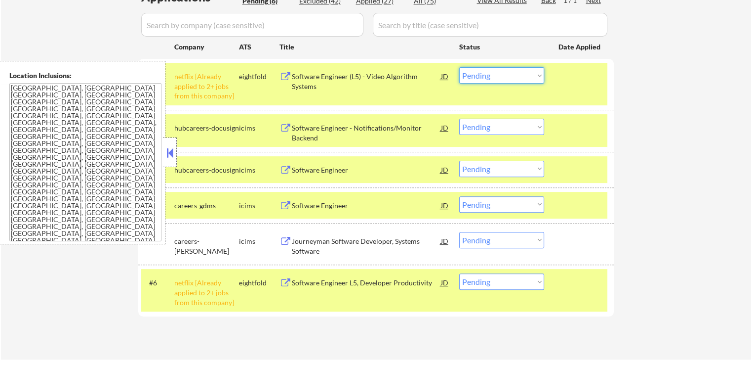
click at [498, 73] on select "Choose an option... Pending Applied Excluded (Questions) Excluded (Expired) Exc…" at bounding box center [501, 75] width 85 height 16
click at [459, 67] on select "Choose an option... Pending Applied Excluded (Questions) Excluded (Expired) Exc…" at bounding box center [501, 75] width 85 height 16
select select ""pending""
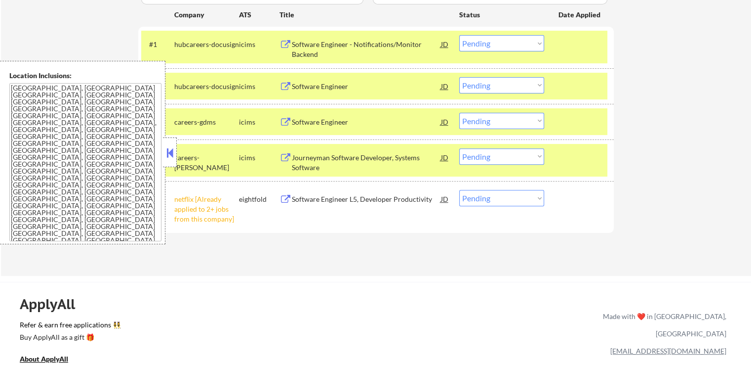
scroll to position [346, 0]
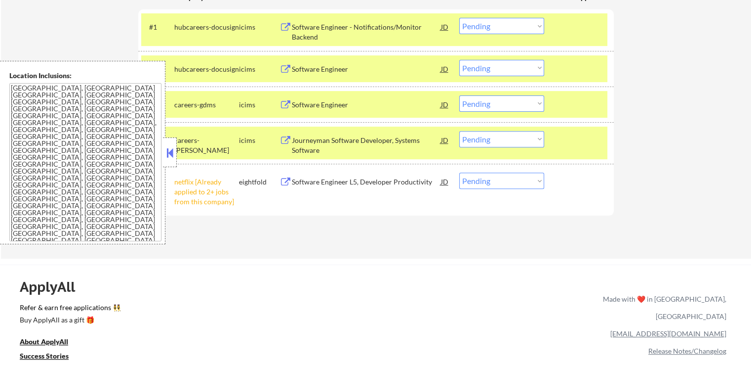
drag, startPoint x: 513, startPoint y: 179, endPoint x: 515, endPoint y: 185, distance: 6.2
click at [514, 179] on select "Choose an option... Pending Applied Excluded (Questions) Excluded (Expired) Exc…" at bounding box center [501, 180] width 85 height 16
select select ""excluded__other_""
click at [459, 172] on select "Choose an option... Pending Applied Excluded (Questions) Excluded (Expired) Exc…" at bounding box center [501, 180] width 85 height 16
click at [447, 220] on div "Applications Pending (5) Excluded (43) Applied (27) All (75) View All Results B…" at bounding box center [376, 89] width 476 height 300
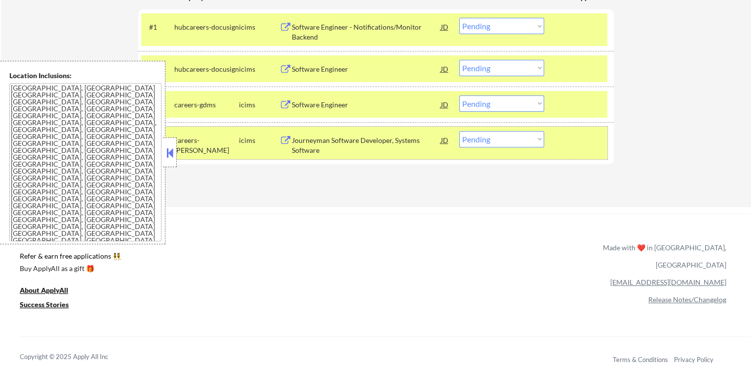
click at [591, 148] on div at bounding box center [580, 140] width 43 height 18
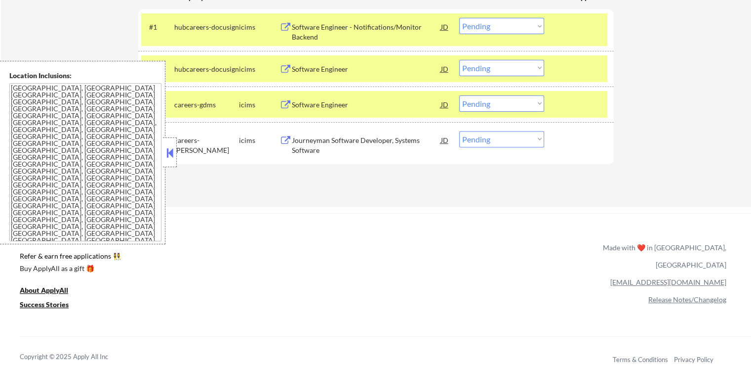
click at [586, 118] on div "#3 careers-gdms icims Software Engineer JD warning_amber Choose an option... Pe…" at bounding box center [376, 104] width 476 height 36
click at [583, 84] on div "#2 hubcareers-docusign icims Software Engineer JD Choose an option... Pending A…" at bounding box center [376, 69] width 476 height 36
click at [580, 67] on div at bounding box center [580, 69] width 43 height 18
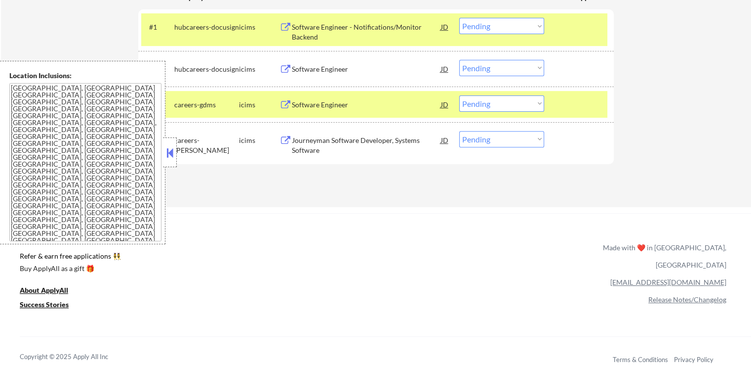
click at [583, 99] on div at bounding box center [580, 104] width 43 height 18
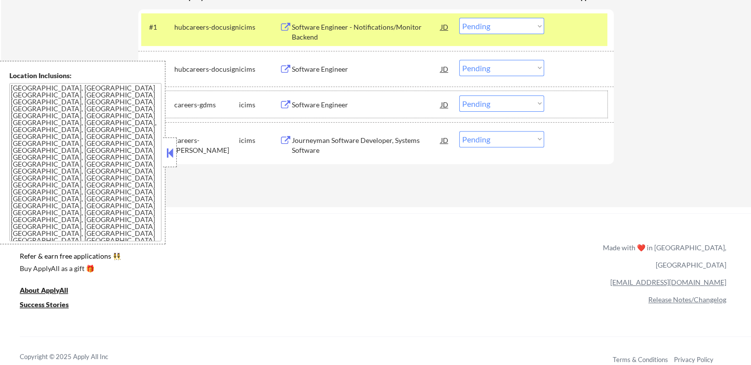
click at [578, 28] on div at bounding box center [580, 27] width 43 height 18
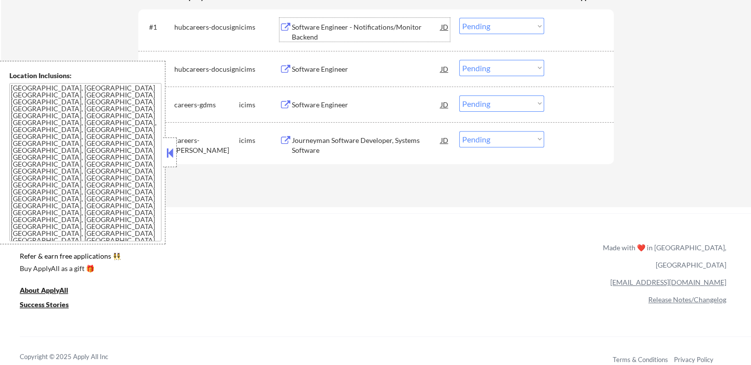
click at [302, 36] on div "Software Engineer - Notifications/Monitor Backend" at bounding box center [366, 31] width 149 height 19
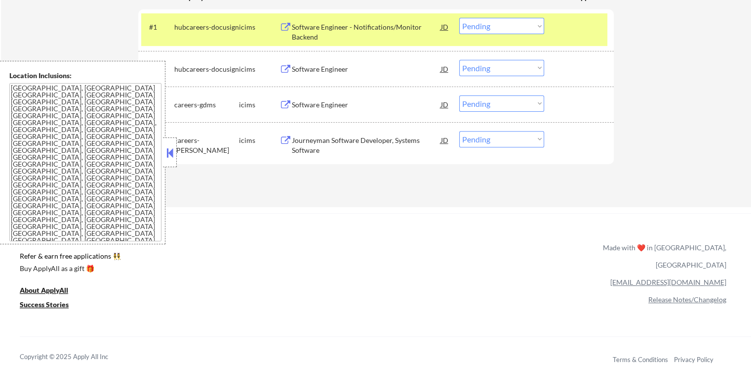
click at [297, 69] on div "Software Engineer" at bounding box center [366, 69] width 149 height 10
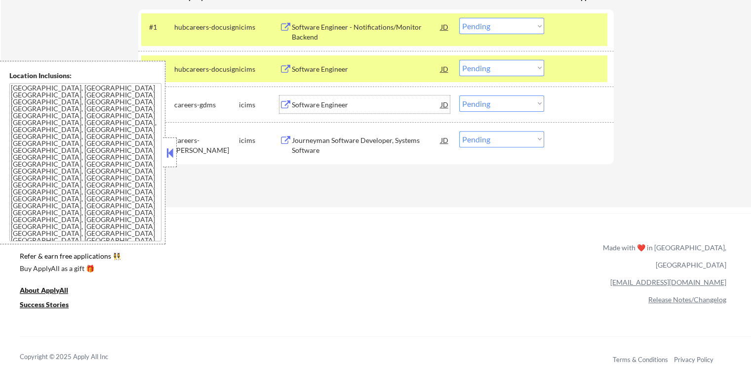
click at [298, 106] on div "Software Engineer" at bounding box center [366, 105] width 149 height 10
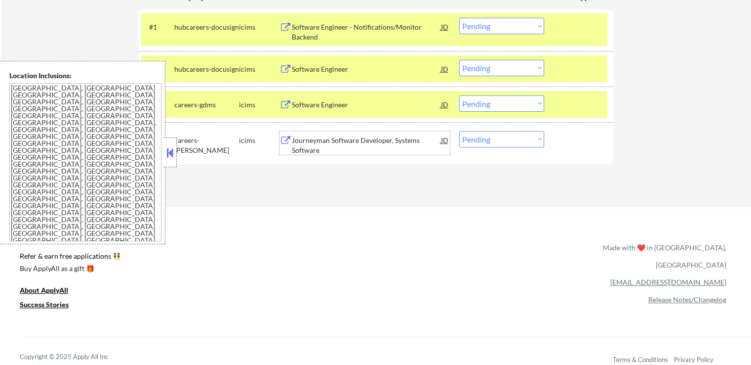
click at [306, 146] on div "Journeyman Software Developer, Systems Software" at bounding box center [366, 144] width 149 height 19
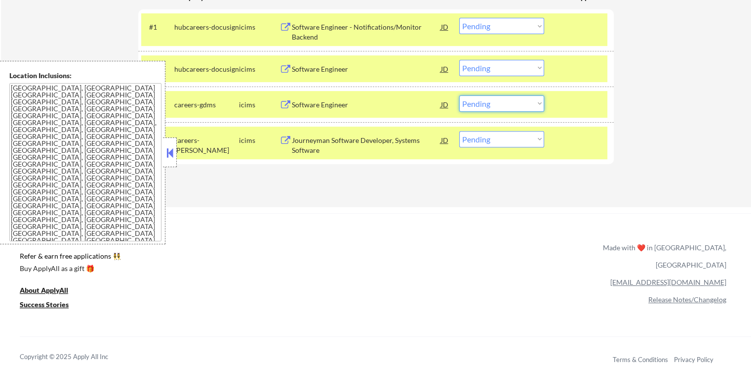
click at [494, 103] on select "Choose an option... Pending Applied Excluded (Questions) Excluded (Expired) Exc…" at bounding box center [501, 103] width 85 height 16
click at [459, 95] on select "Choose an option... Pending Applied Excluded (Questions) Excluded (Expired) Exc…" at bounding box center [501, 103] width 85 height 16
select select ""pending""
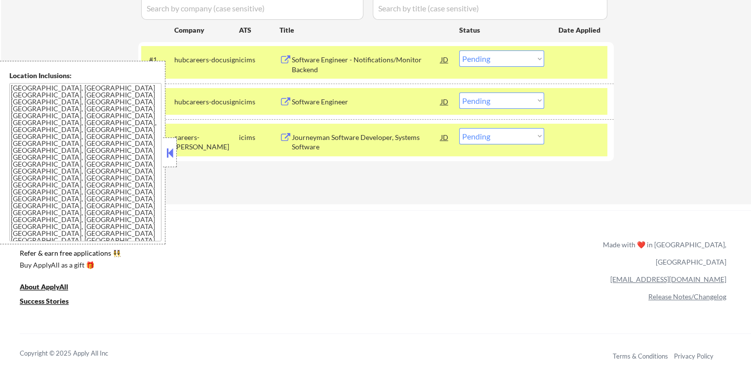
scroll to position [296, 0]
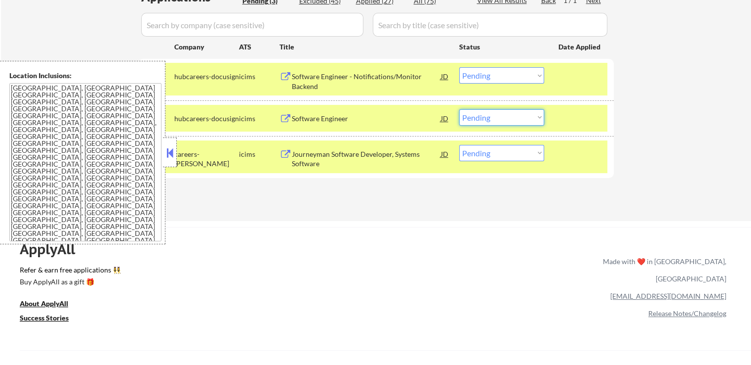
click at [504, 118] on select "Choose an option... Pending Applied Excluded (Questions) Excluded (Expired) Exc…" at bounding box center [501, 117] width 85 height 16
select select ""excluded__expired_""
click at [459, 109] on select "Choose an option... Pending Applied Excluded (Questions) Excluded (Expired) Exc…" at bounding box center [501, 117] width 85 height 16
click at [503, 72] on select "Choose an option... Pending Applied Excluded (Questions) Excluded (Expired) Exc…" at bounding box center [501, 75] width 85 height 16
click at [459, 67] on select "Choose an option... Pending Applied Excluded (Questions) Excluded (Expired) Exc…" at bounding box center [501, 75] width 85 height 16
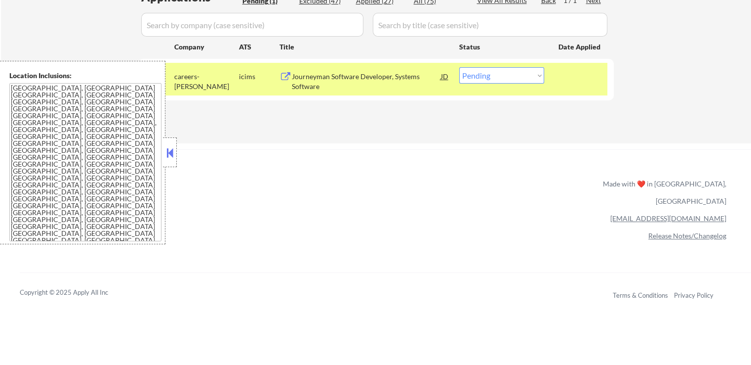
drag, startPoint x: 472, startPoint y: 68, endPoint x: 482, endPoint y: 74, distance: 11.5
click at [474, 68] on select "Choose an option... Pending Applied Excluded (Questions) Excluded (Expired) Exc…" at bounding box center [501, 75] width 85 height 16
select select ""excluded""
click at [459, 67] on select "Choose an option... Pending Applied Excluded (Questions) Excluded (Expired) Exc…" at bounding box center [501, 75] width 85 height 16
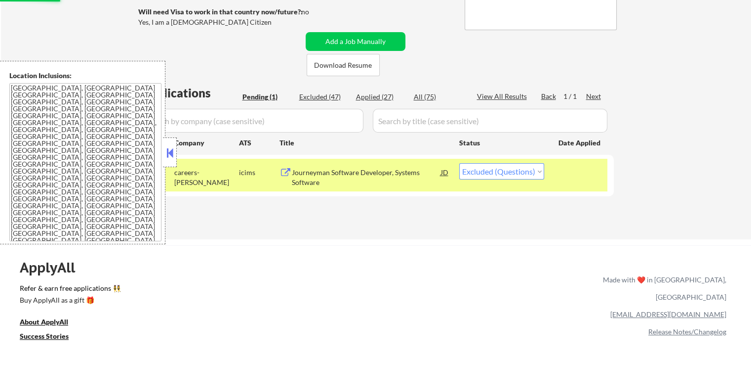
scroll to position [198, 0]
